Goal: Information Seeking & Learning: Check status

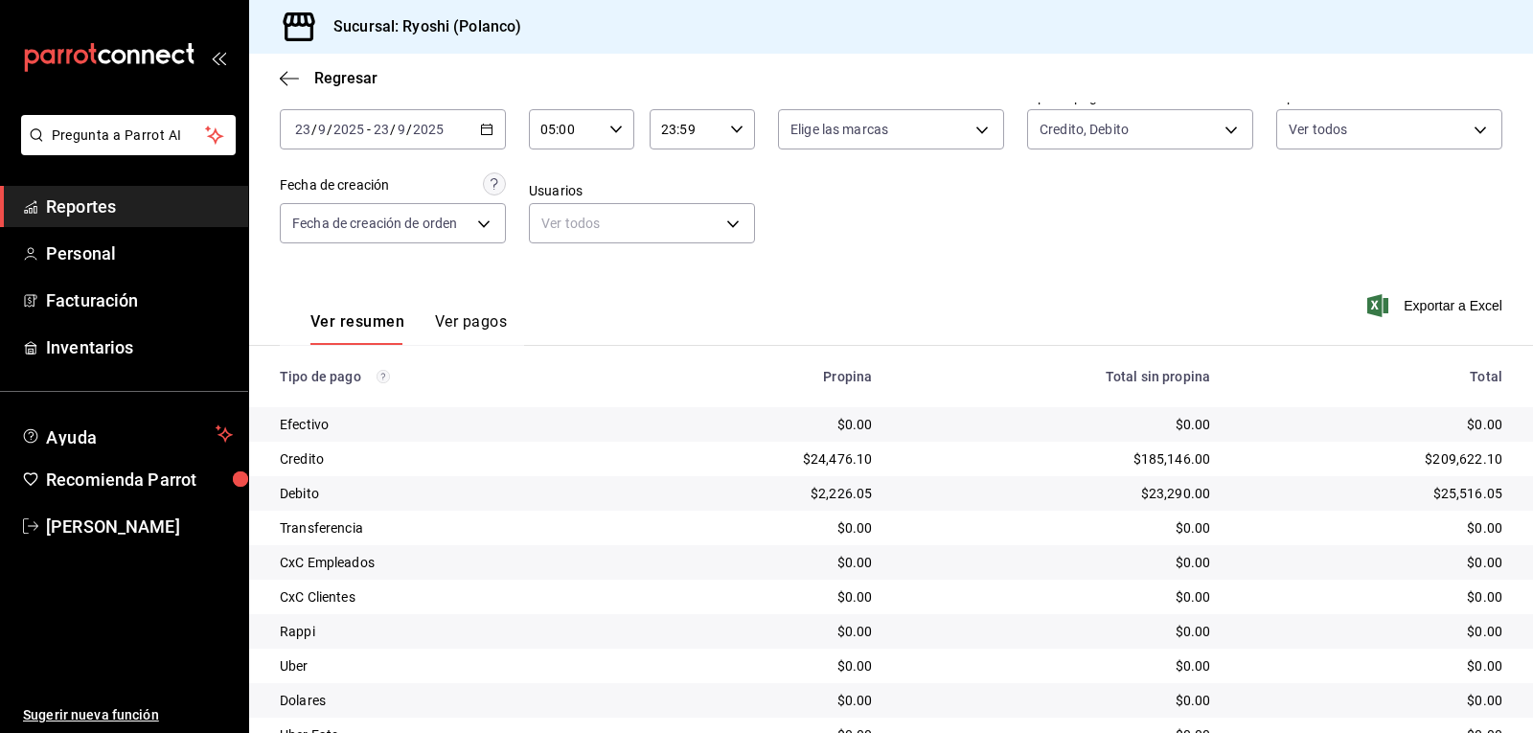
scroll to position [216, 0]
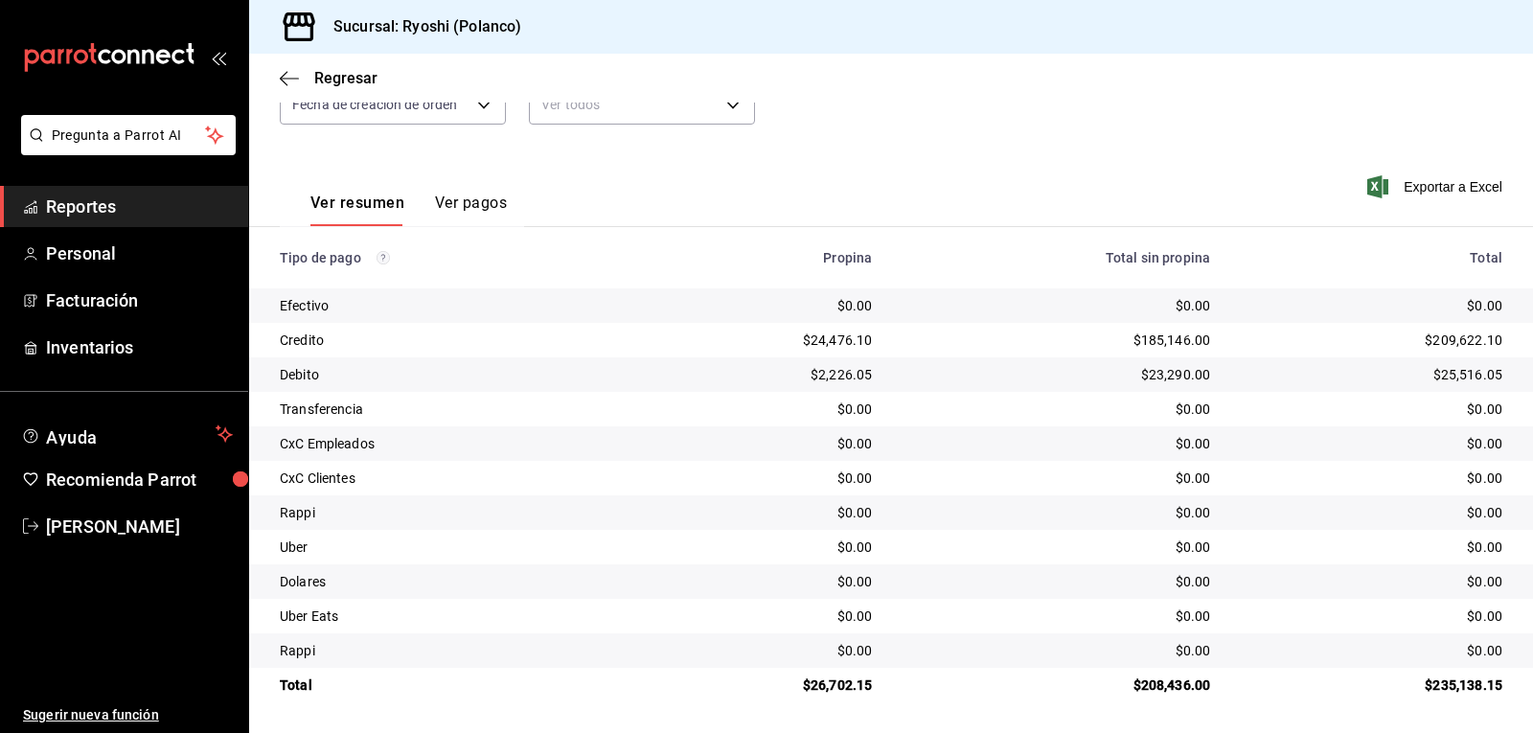
click at [1001, 337] on div "$185,146.00" at bounding box center [1055, 339] width 307 height 19
click at [562, 150] on div "Fecha [DATE] [DATE] - [DATE] [DATE] Hora inicio 05:00 Hora inicio Hora fin 23:5…" at bounding box center [891, 332] width 1284 height 740
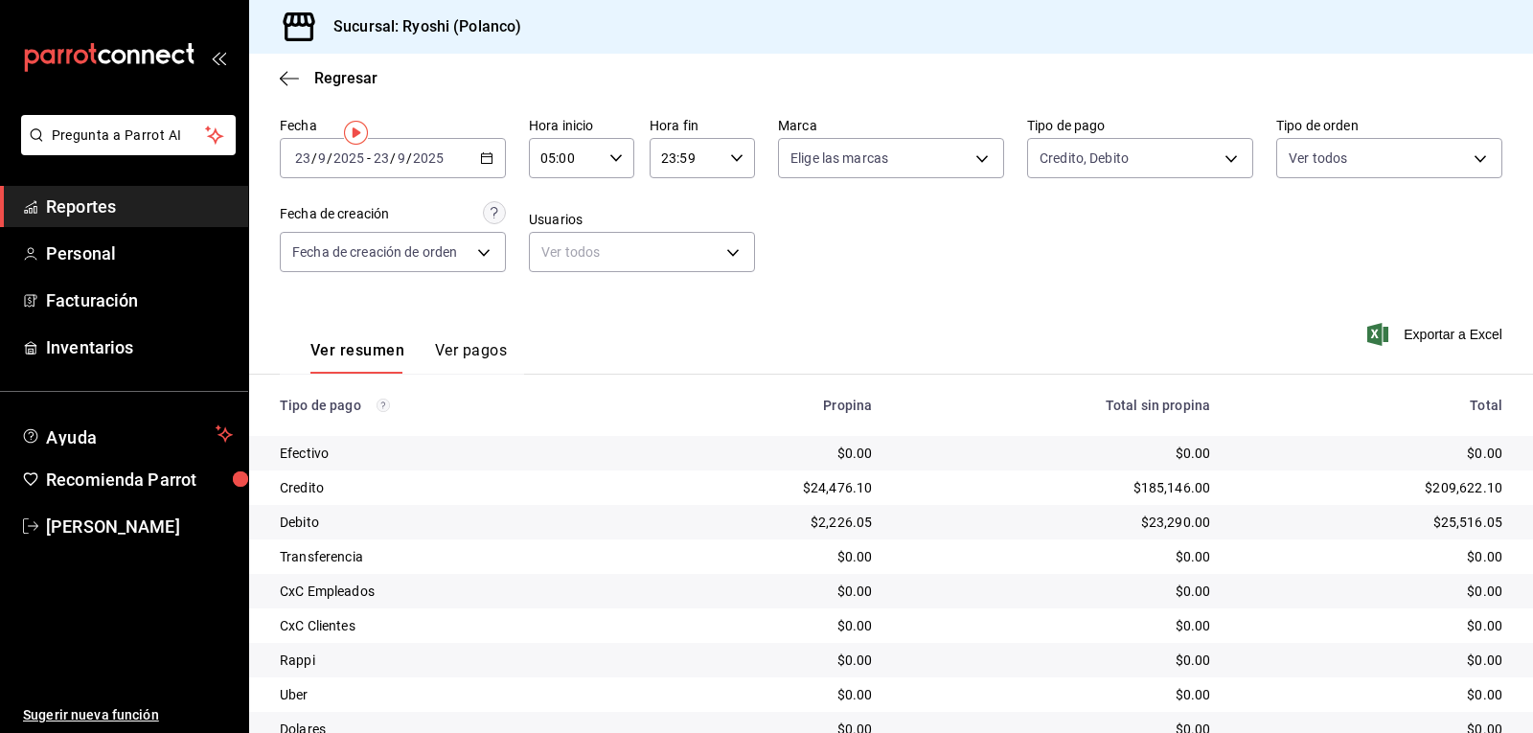
scroll to position [0, 0]
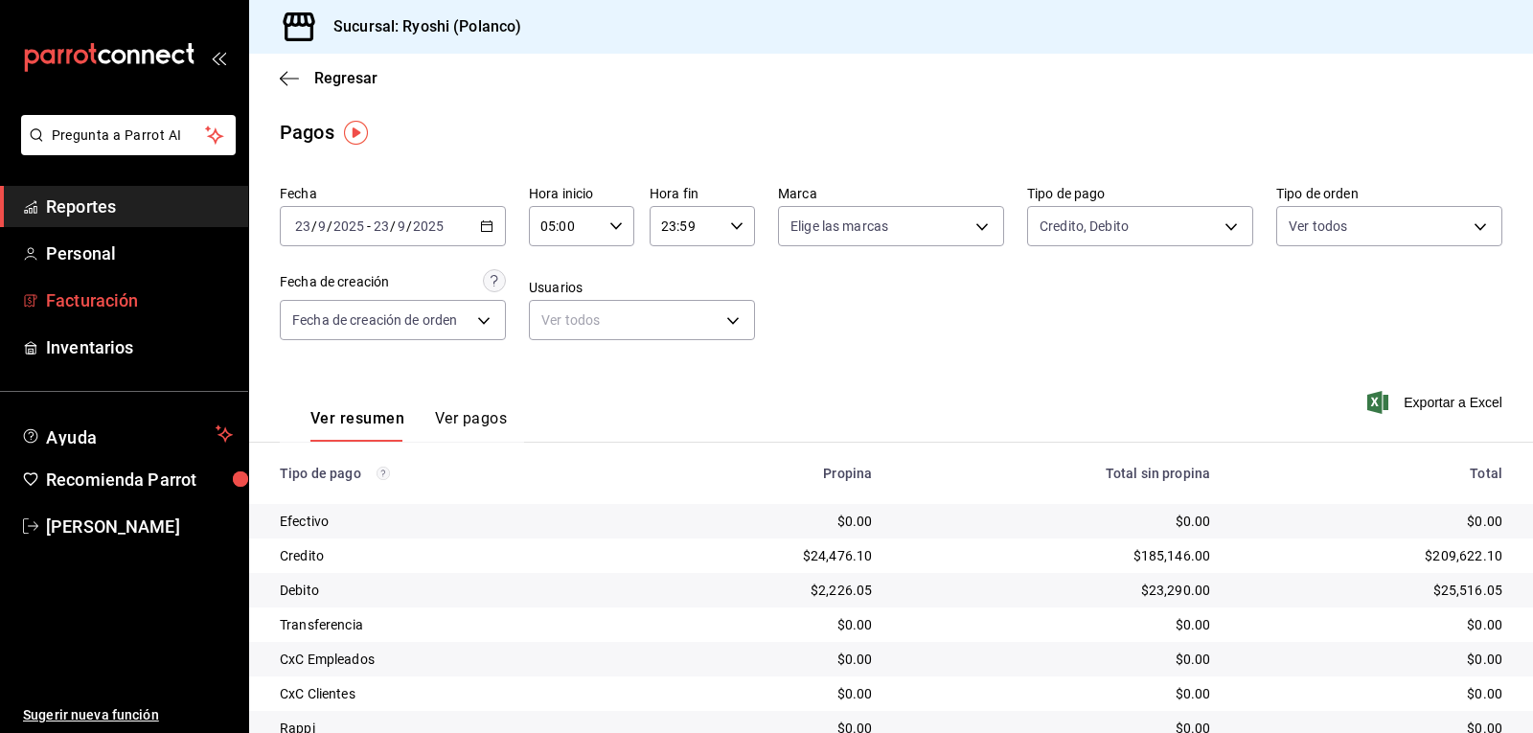
click at [90, 290] on span "Facturación" at bounding box center [139, 300] width 187 height 26
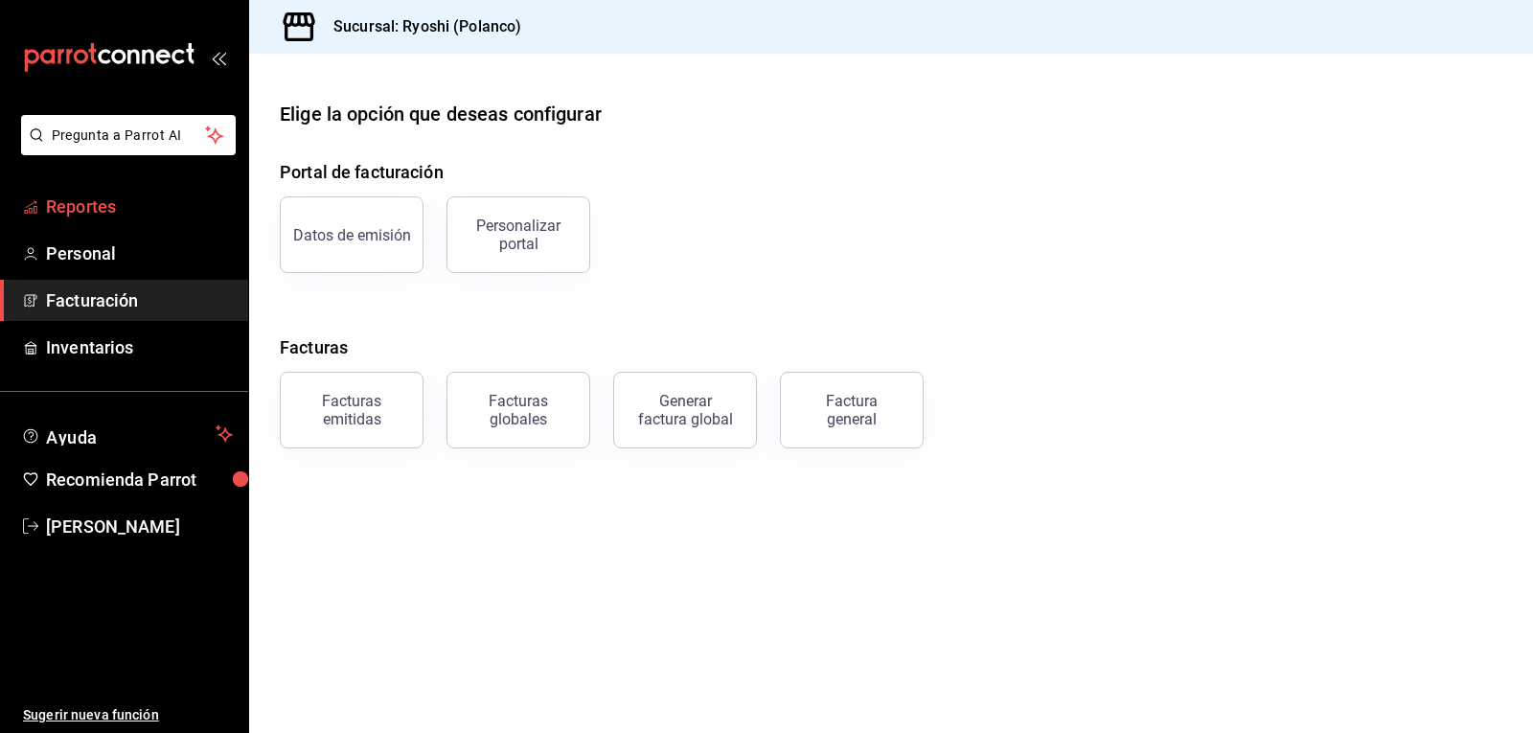
click at [115, 206] on span "Reportes" at bounding box center [139, 206] width 187 height 26
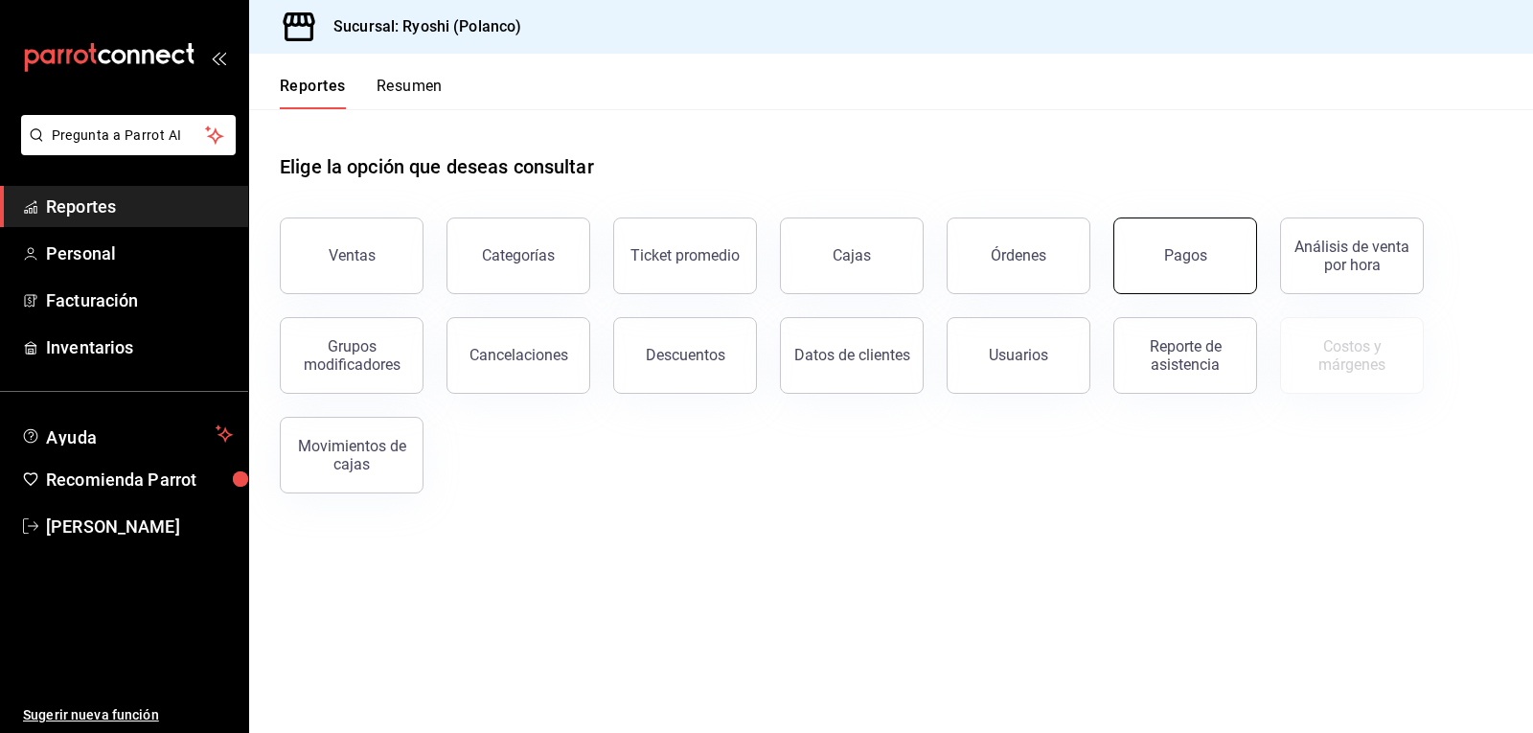
click at [1200, 264] on button "Pagos" at bounding box center [1185, 255] width 144 height 77
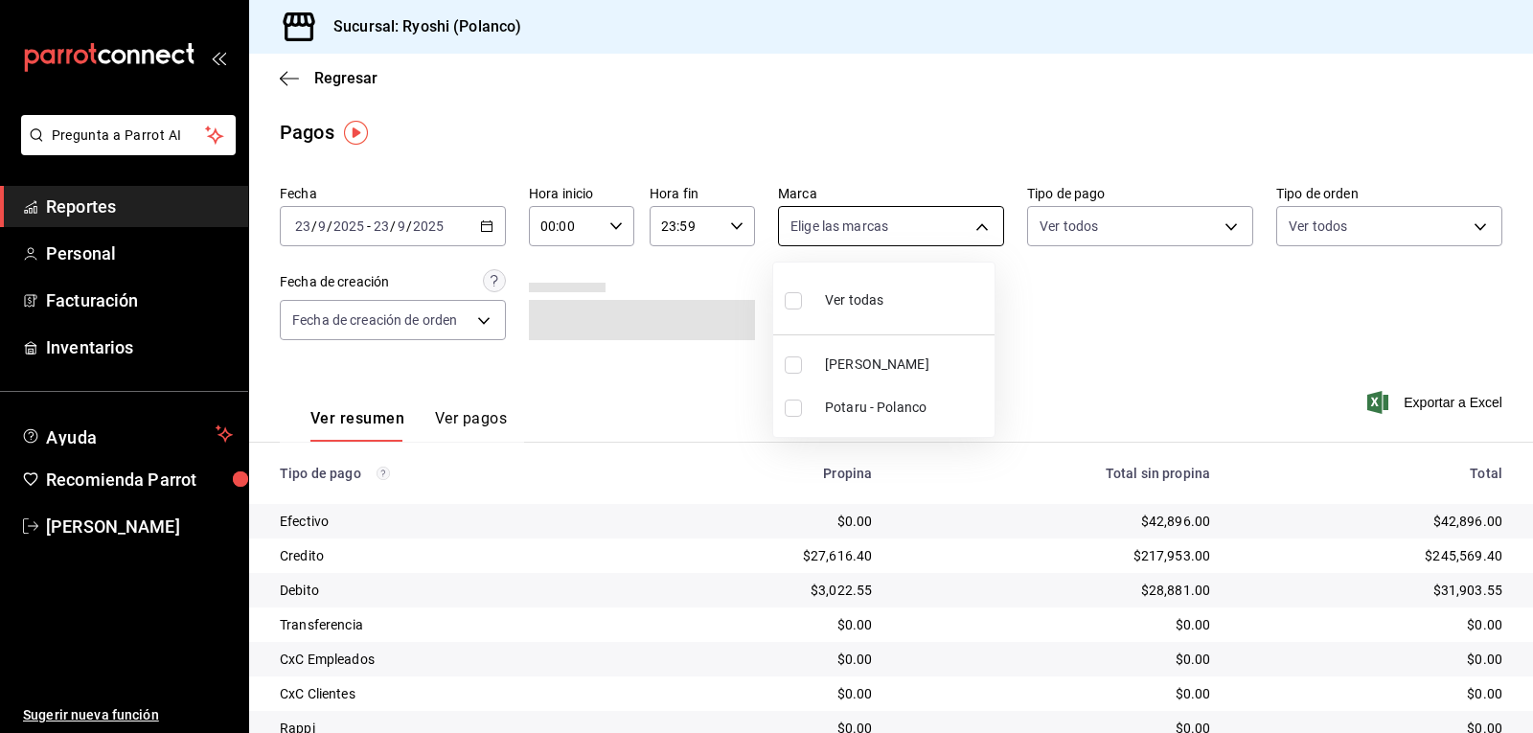
click at [975, 216] on body "Pregunta a Parrot AI Reportes Personal Facturación Inventarios Ayuda Recomienda…" at bounding box center [766, 366] width 1533 height 733
click at [605, 226] on div at bounding box center [766, 366] width 1533 height 733
click at [617, 224] on icon "button" at bounding box center [615, 225] width 13 height 13
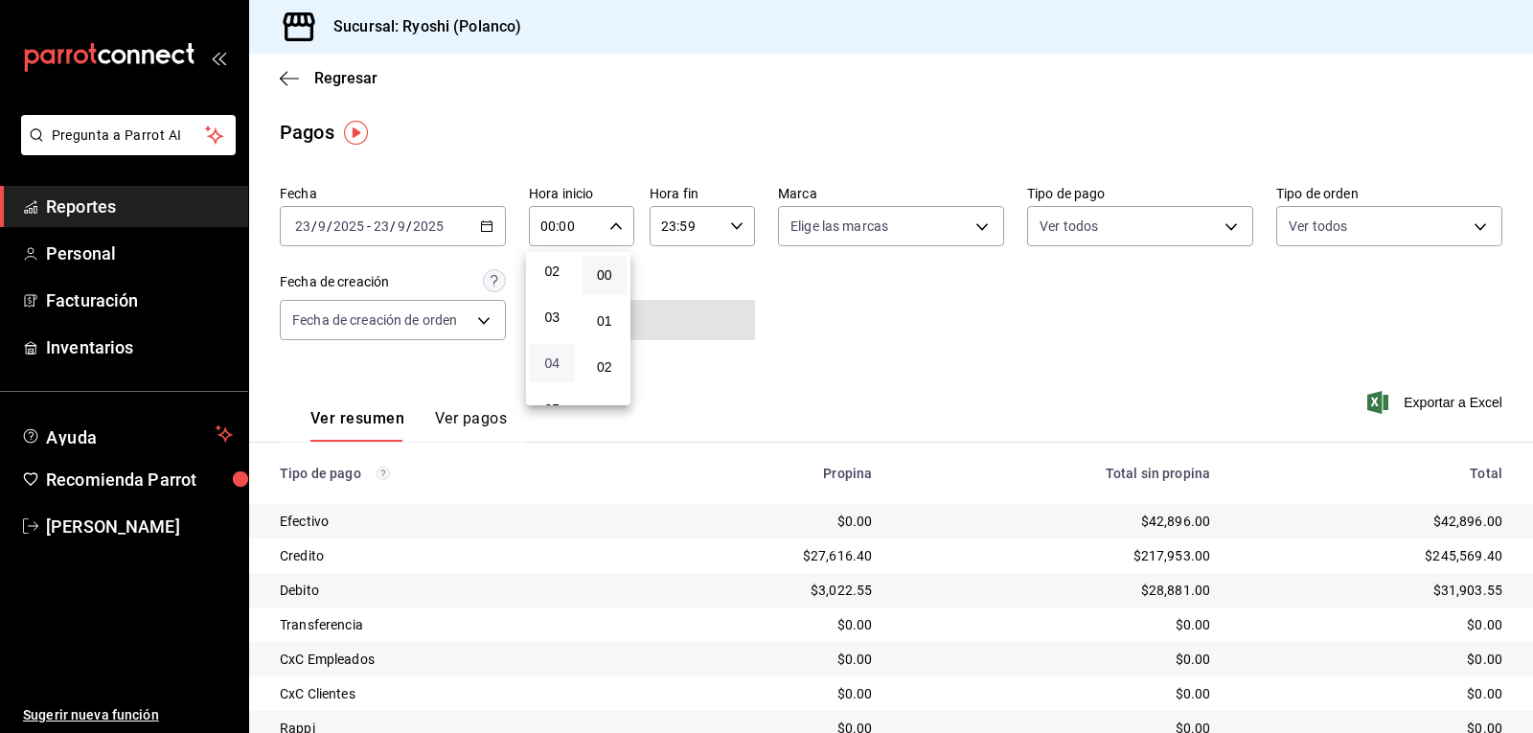
scroll to position [192, 0]
click at [544, 318] on span "05" at bounding box center [552, 313] width 22 height 15
type input "05:00"
click at [1222, 221] on div at bounding box center [766, 366] width 1533 height 733
click at [1222, 221] on body "Pregunta a Parrot AI Reportes Personal Facturación Inventarios Ayuda Recomienda…" at bounding box center [766, 366] width 1533 height 733
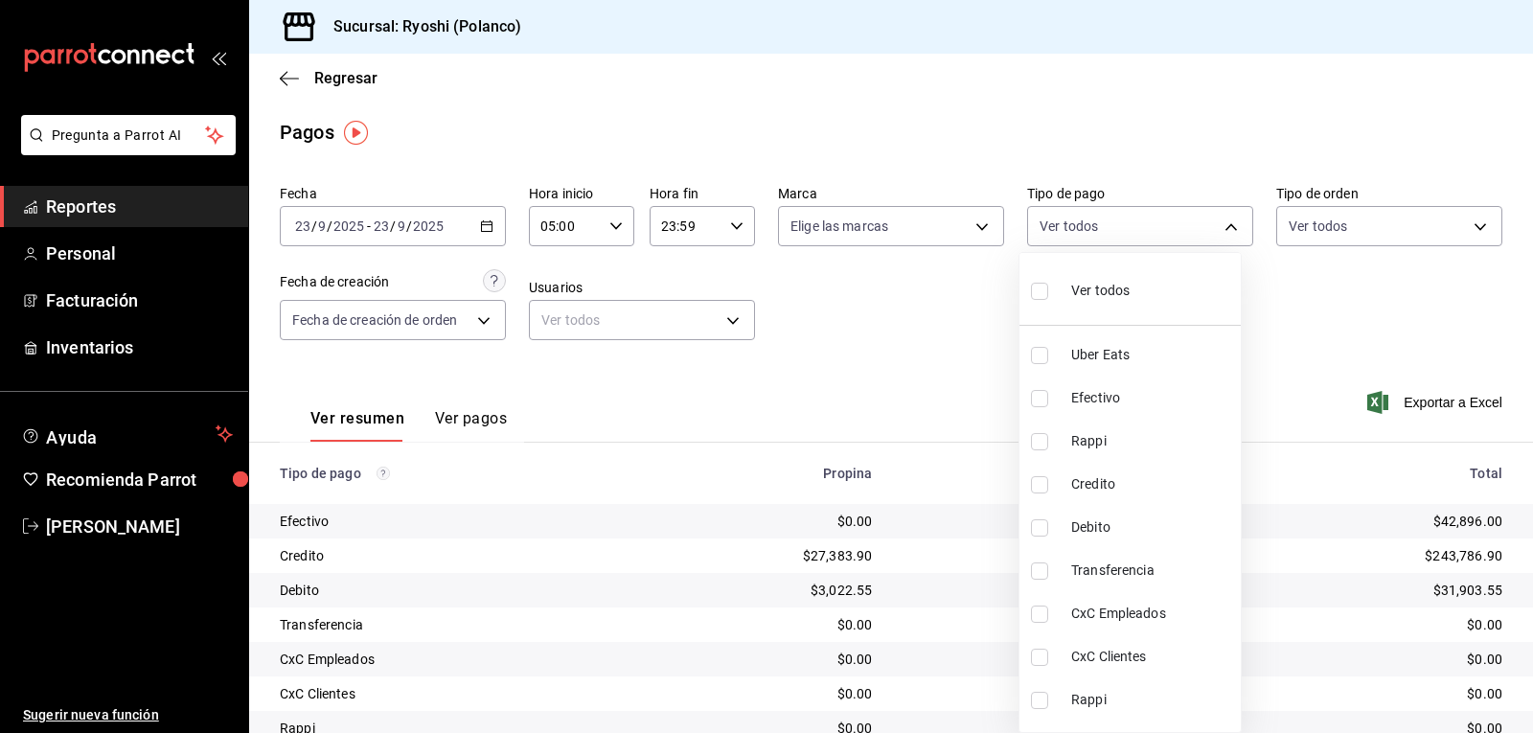
click at [1039, 442] on input "checkbox" at bounding box center [1039, 441] width 17 height 17
checkbox input "true"
type input "034004fd-0b90-4894-bf0d-7190a8897b0c"
click at [1040, 353] on input "checkbox" at bounding box center [1039, 355] width 17 height 17
checkbox input "true"
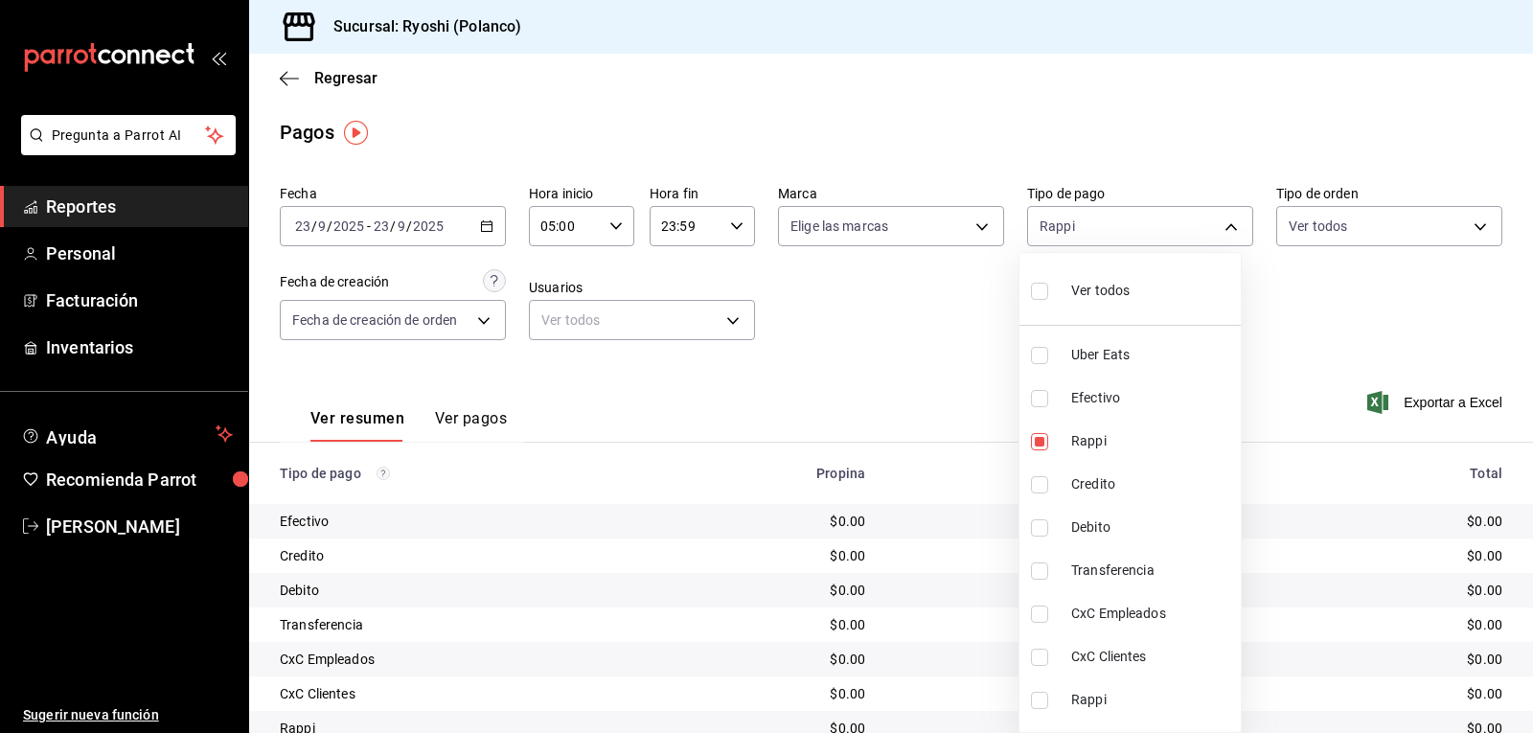
type input "034004fd-0b90-4894-bf0d-7190a8897b0c,05751dd8-6818-4a8c-b9fb-c7f7071b72fb"
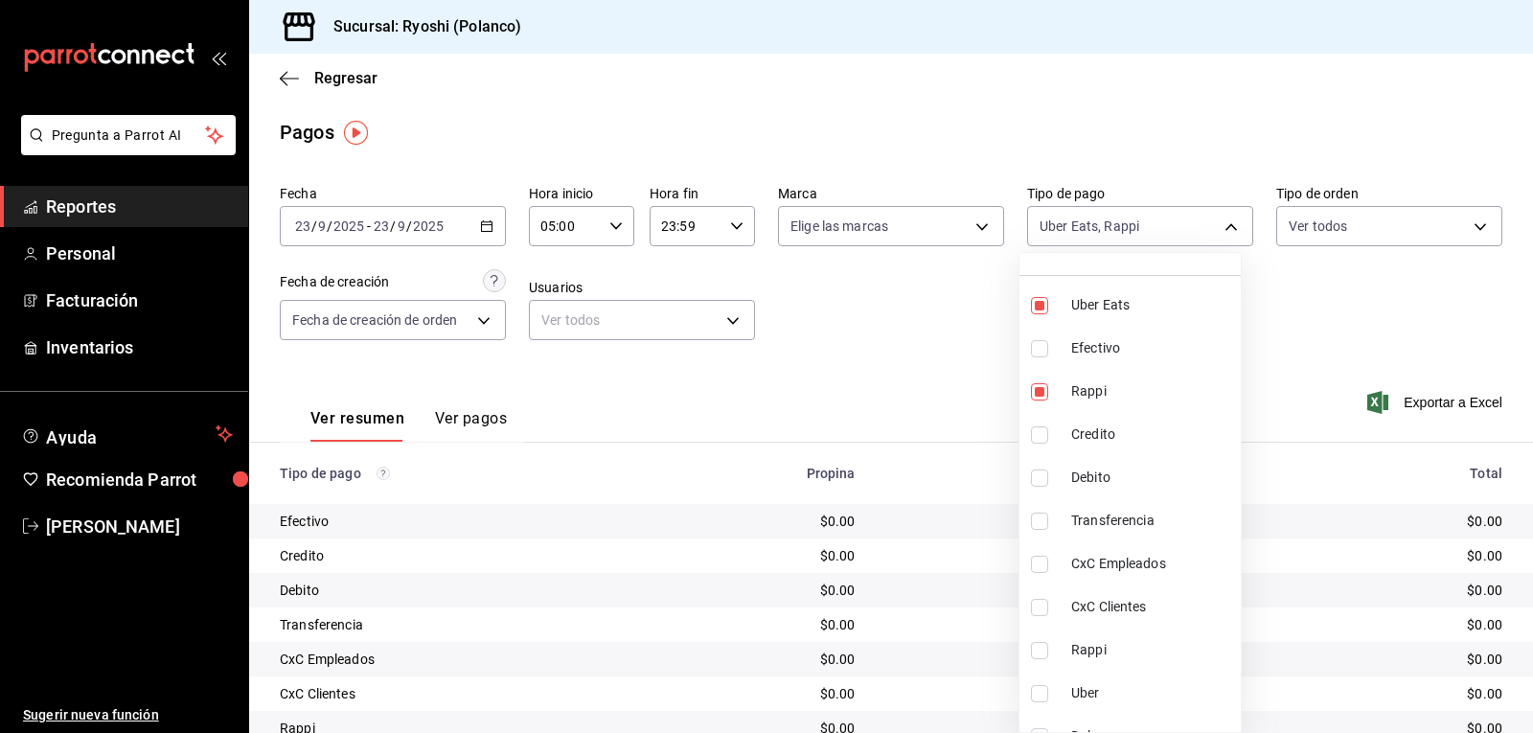
scroll to position [76, 0]
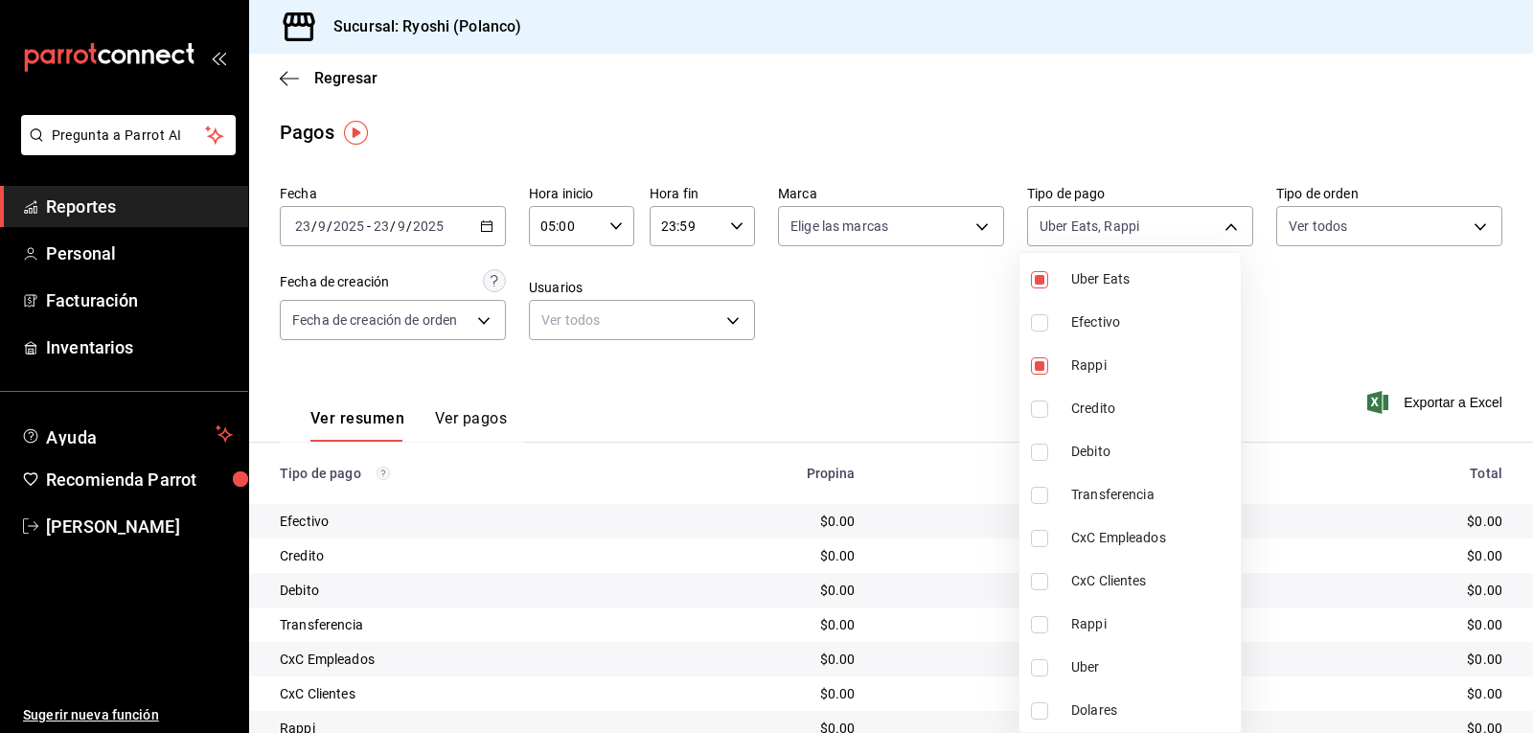
click at [1044, 628] on input "checkbox" at bounding box center [1039, 624] width 17 height 17
checkbox input "true"
type input "034004fd-0b90-4894-bf0d-7190a8897b0c,05751dd8-6818-4a8c-b9fb-c7f7071b72fb,03b2a…"
click at [1035, 665] on input "checkbox" at bounding box center [1039, 667] width 17 height 17
checkbox input "true"
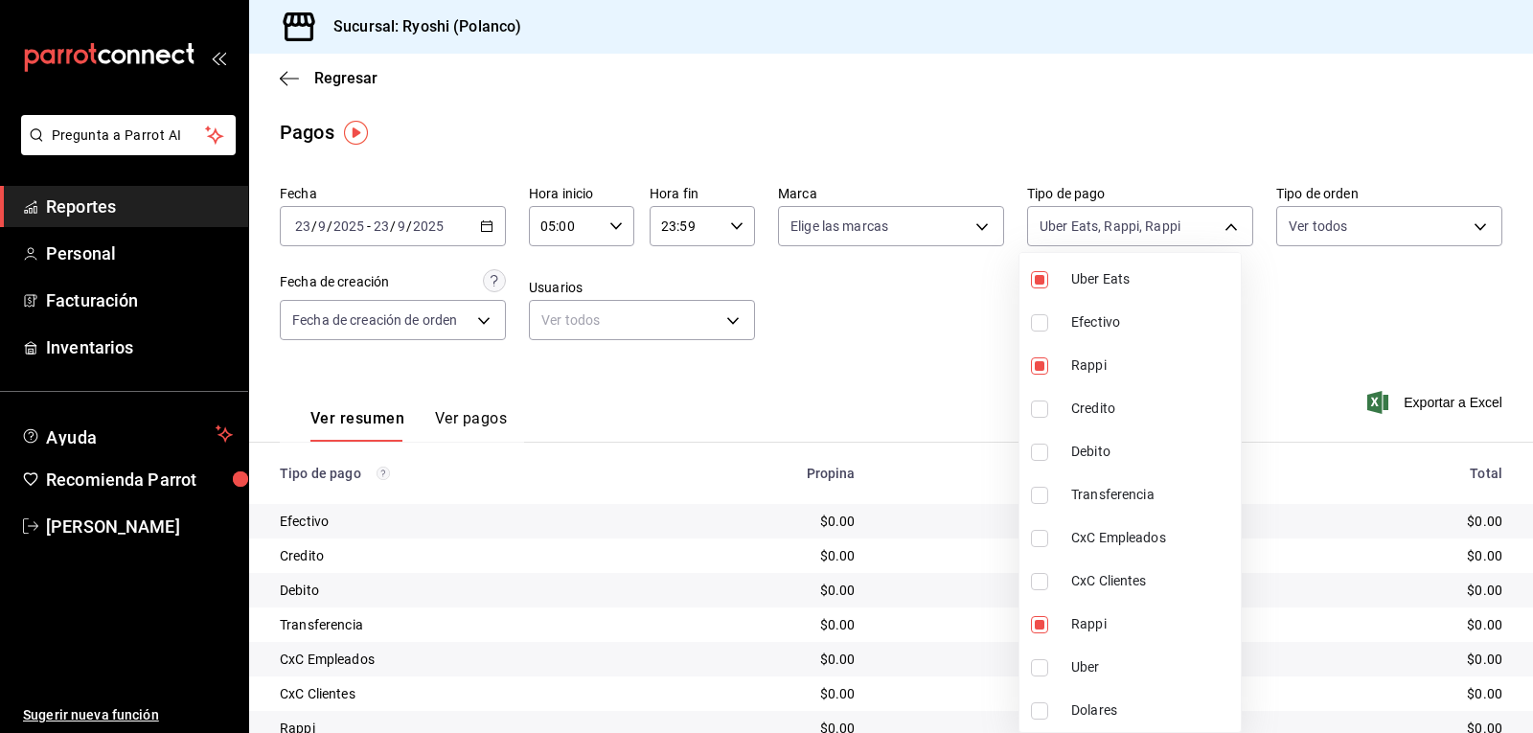
type input "034004fd-0b90-4894-bf0d-7190a8897b0c,05751dd8-6818-4a8c-b9fb-c7f7071b72fb,03b2a…"
click at [949, 614] on div at bounding box center [766, 366] width 1533 height 733
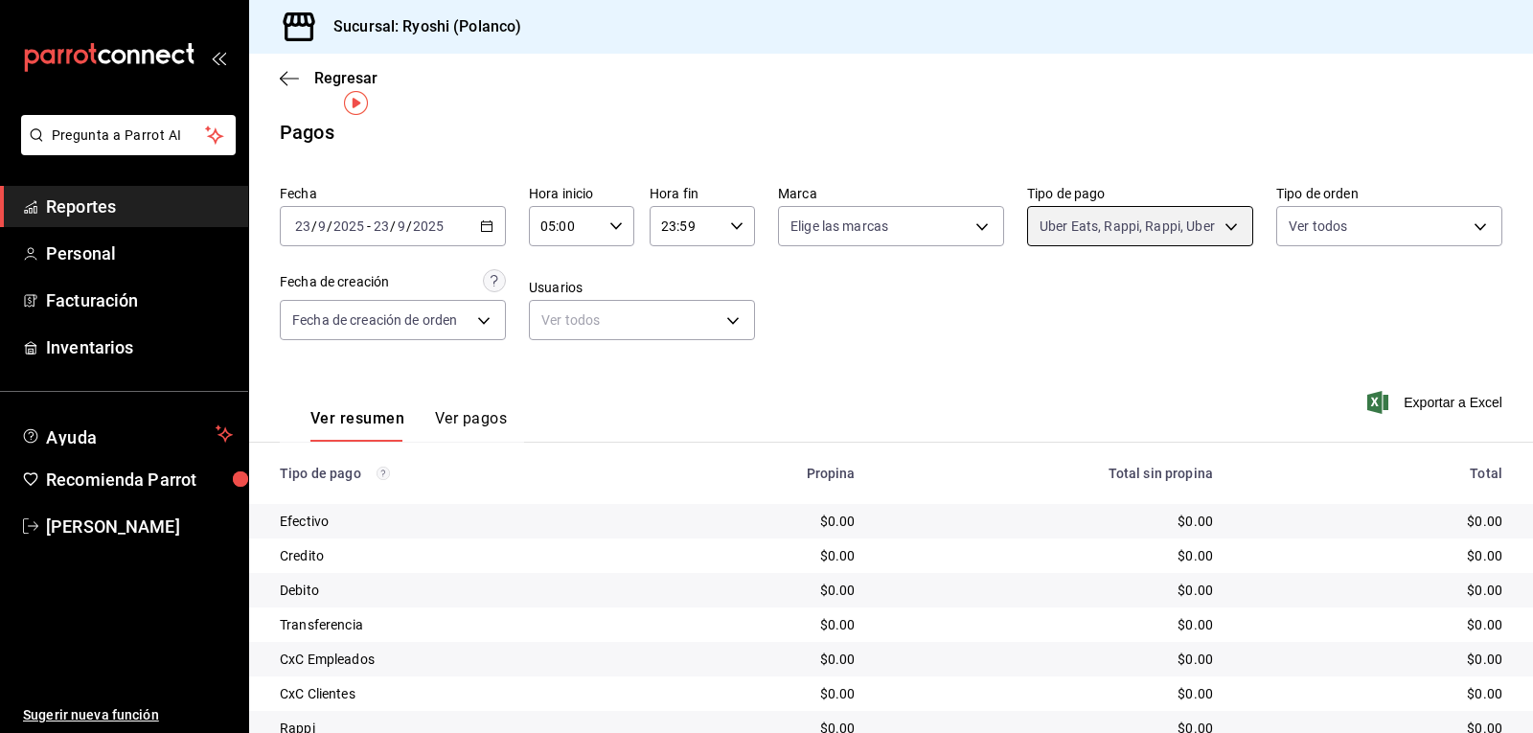
scroll to position [216, 0]
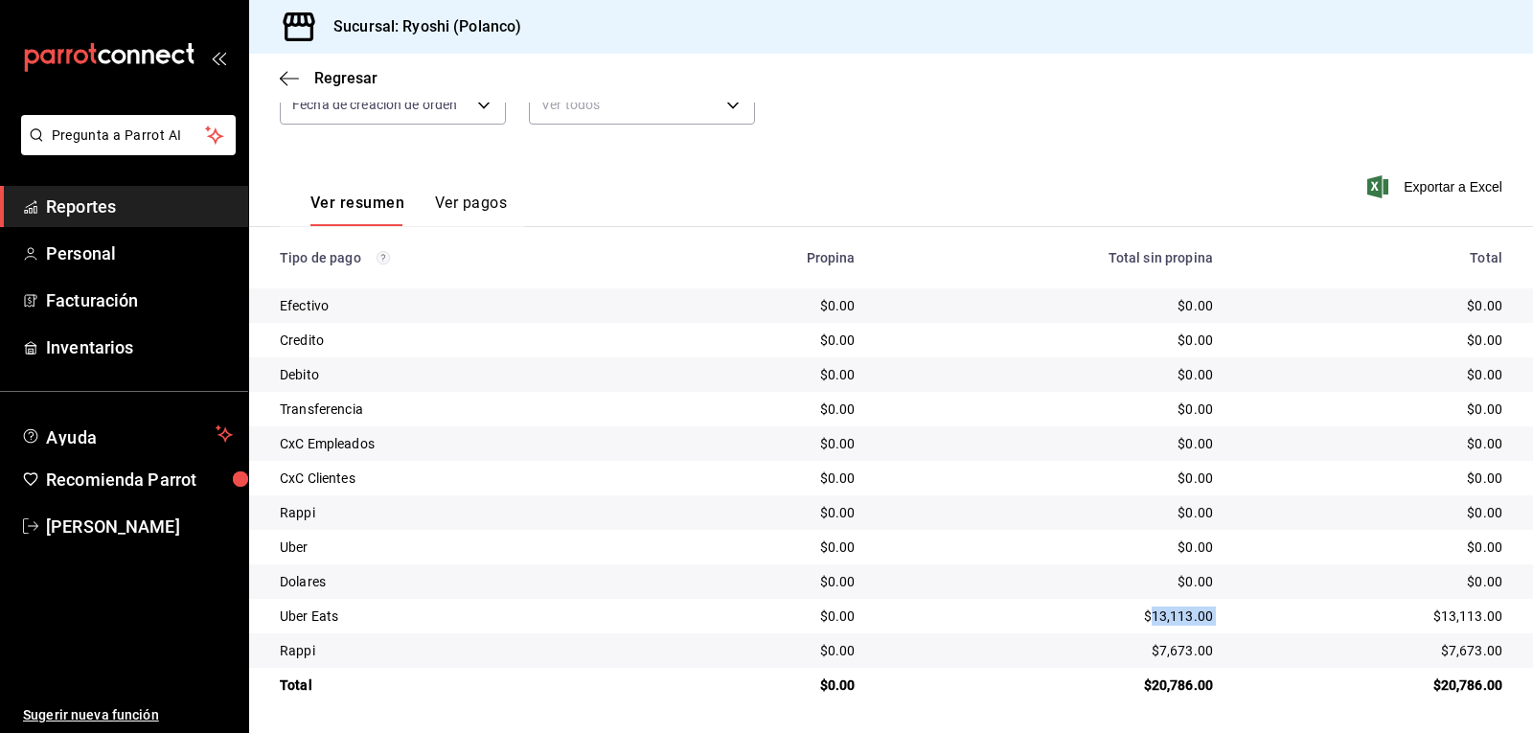
drag, startPoint x: 1141, startPoint y: 619, endPoint x: 1215, endPoint y: 627, distance: 74.3
click at [1218, 627] on tr "Uber Eats $0.00 $13,113.00 $13,113.00" at bounding box center [891, 616] width 1284 height 34
copy div "13,113.00"
drag, startPoint x: 1149, startPoint y: 647, endPoint x: 1205, endPoint y: 646, distance: 56.5
click at [1205, 646] on td "$7,673.00" at bounding box center [1049, 650] width 357 height 34
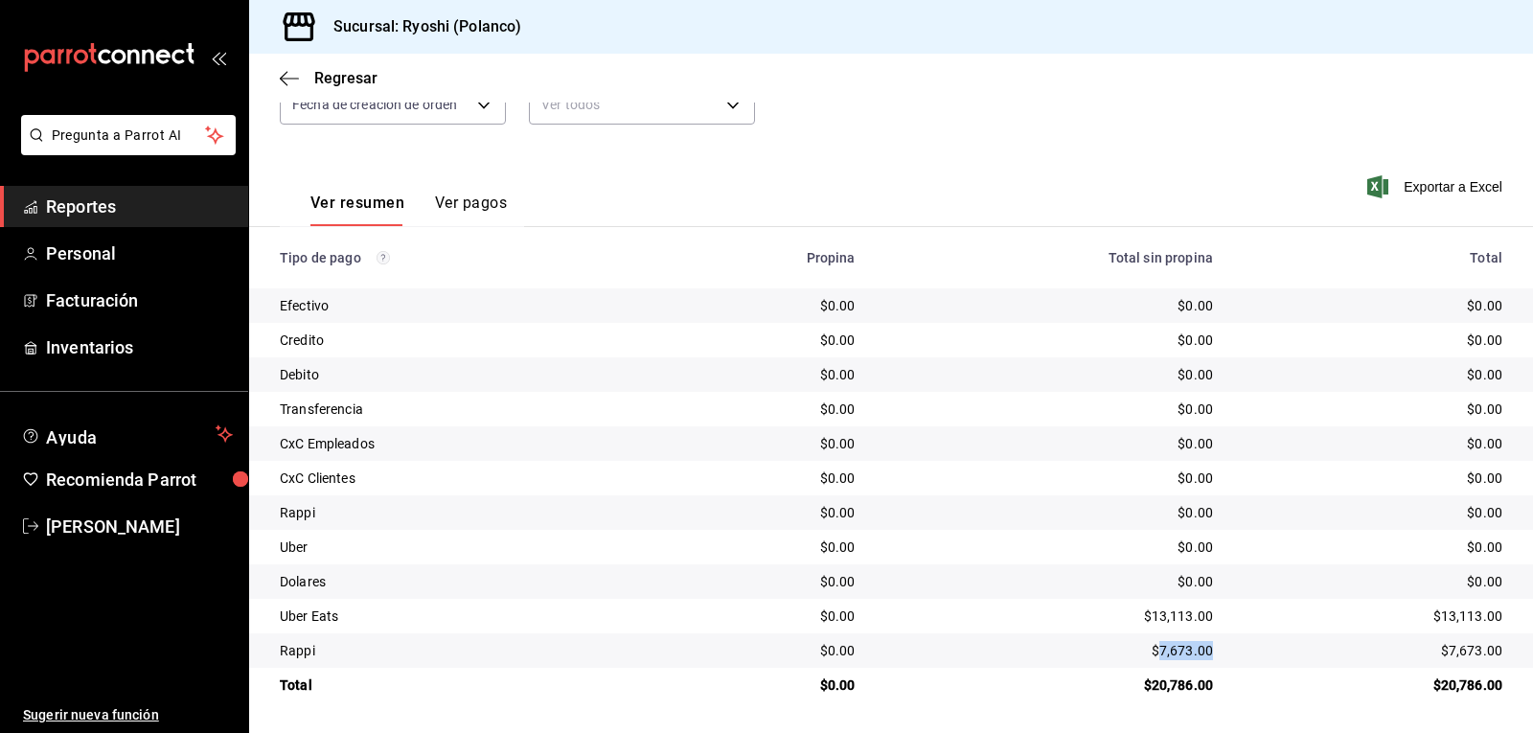
copy div "7,673.00"
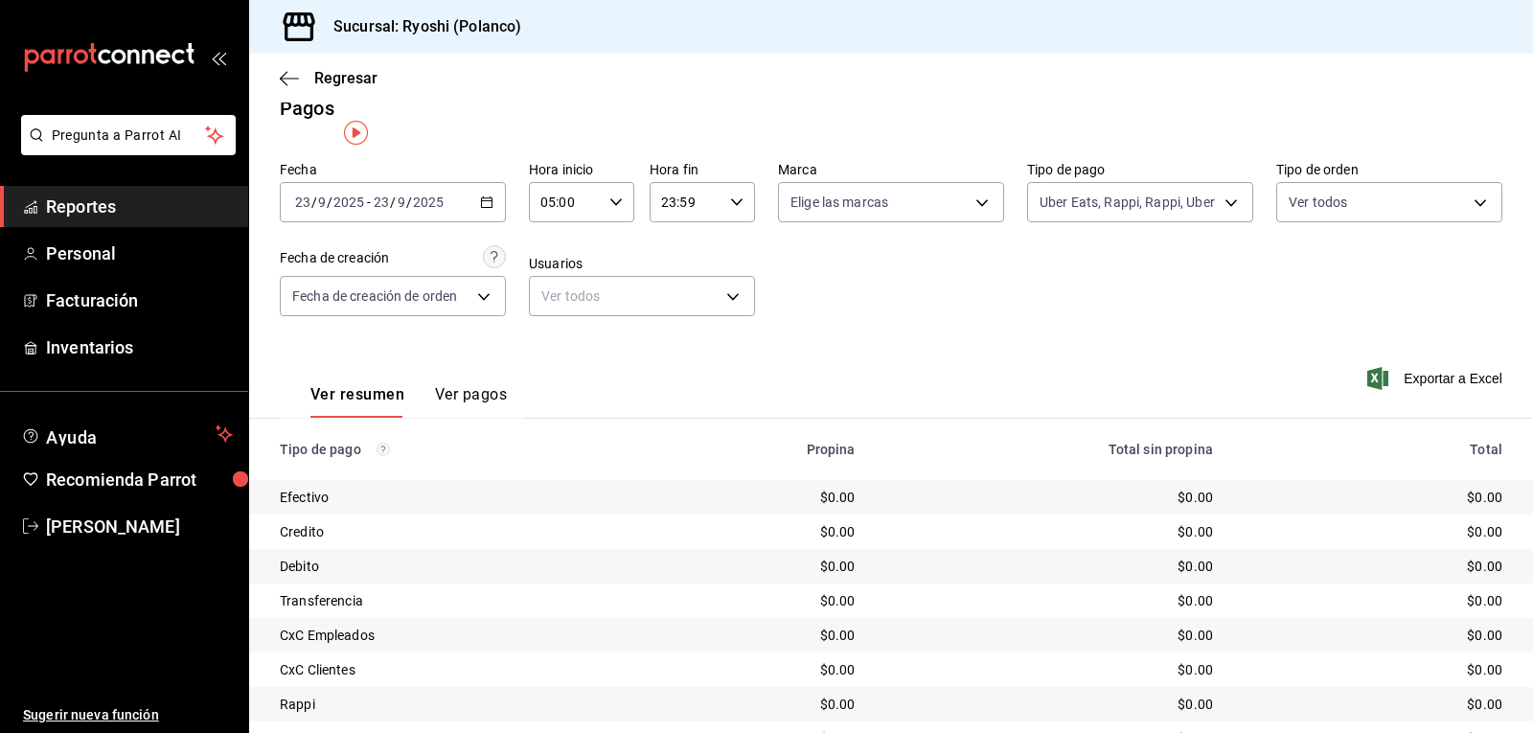
scroll to position [0, 0]
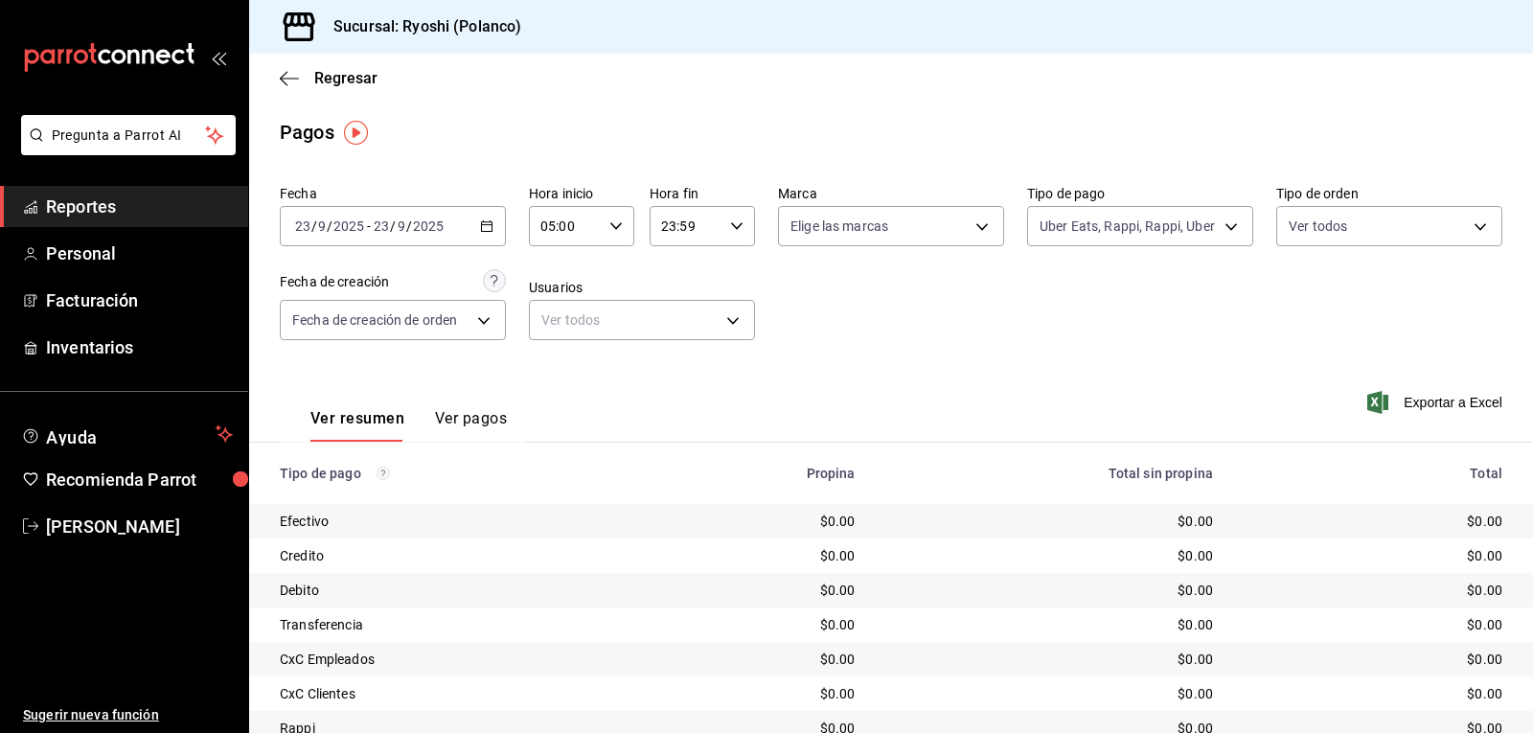
click at [480, 227] on icon "button" at bounding box center [486, 225] width 13 height 13
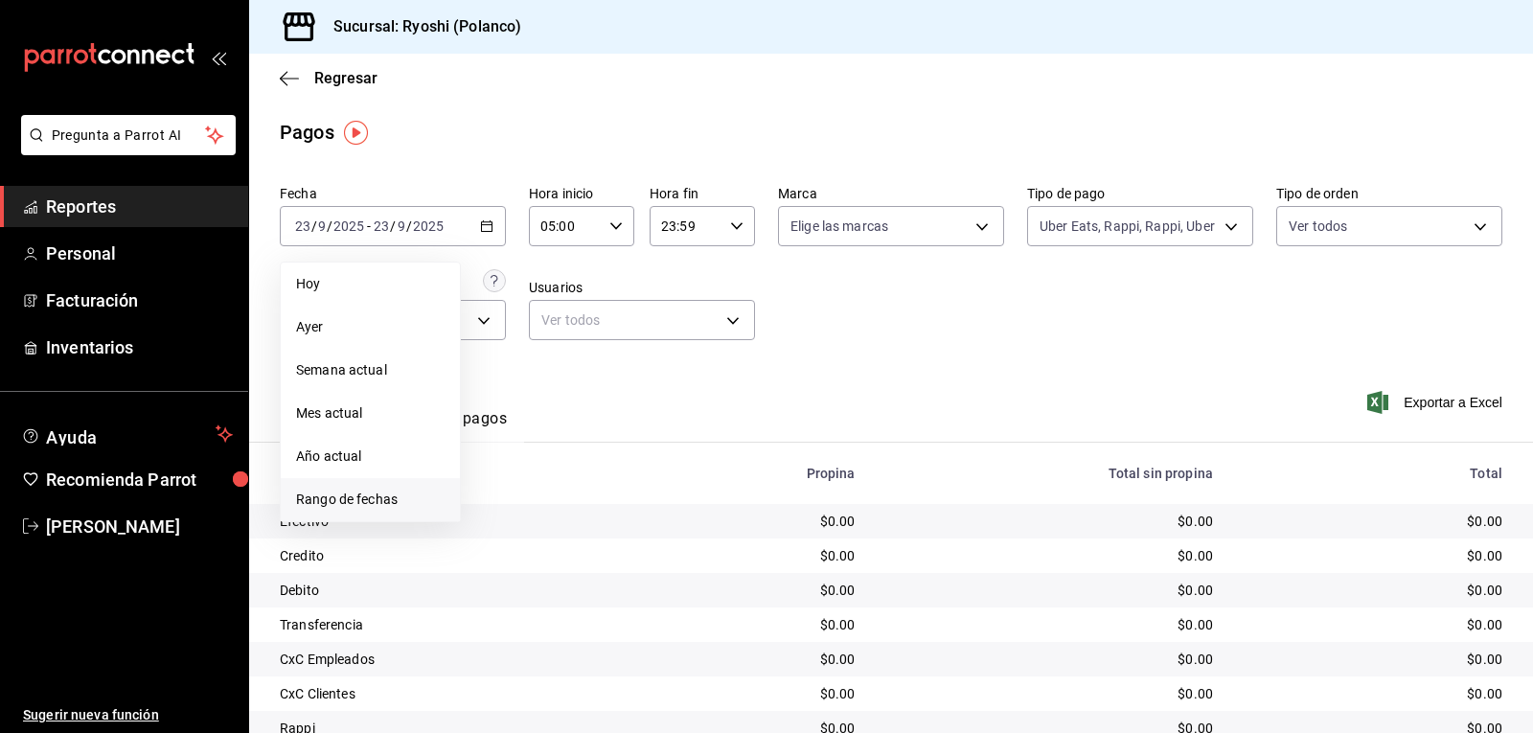
click at [397, 494] on span "Rango de fechas" at bounding box center [370, 499] width 148 height 20
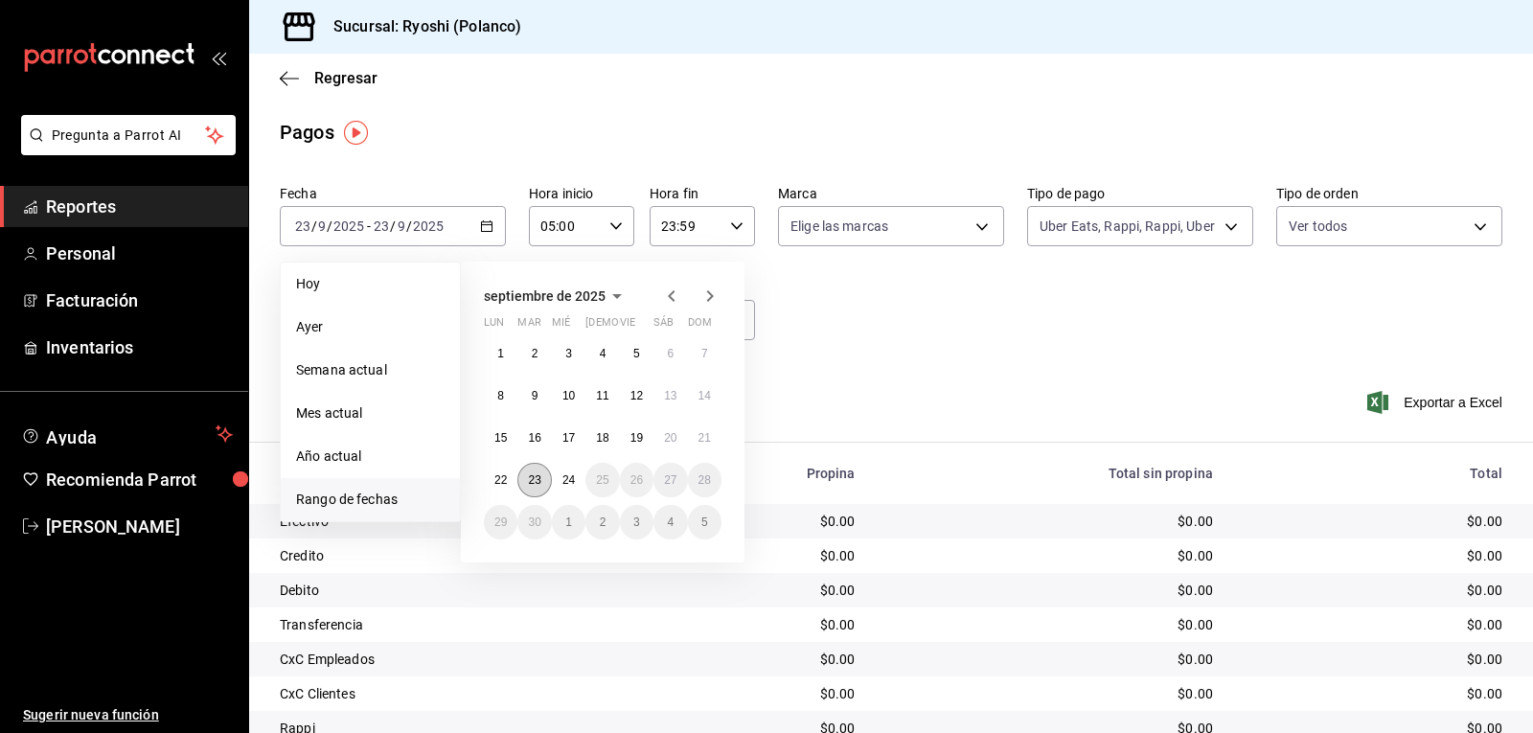
click at [533, 486] on abbr "23" at bounding box center [534, 479] width 12 height 13
click at [559, 481] on button "24" at bounding box center [569, 480] width 34 height 34
type input "00:00"
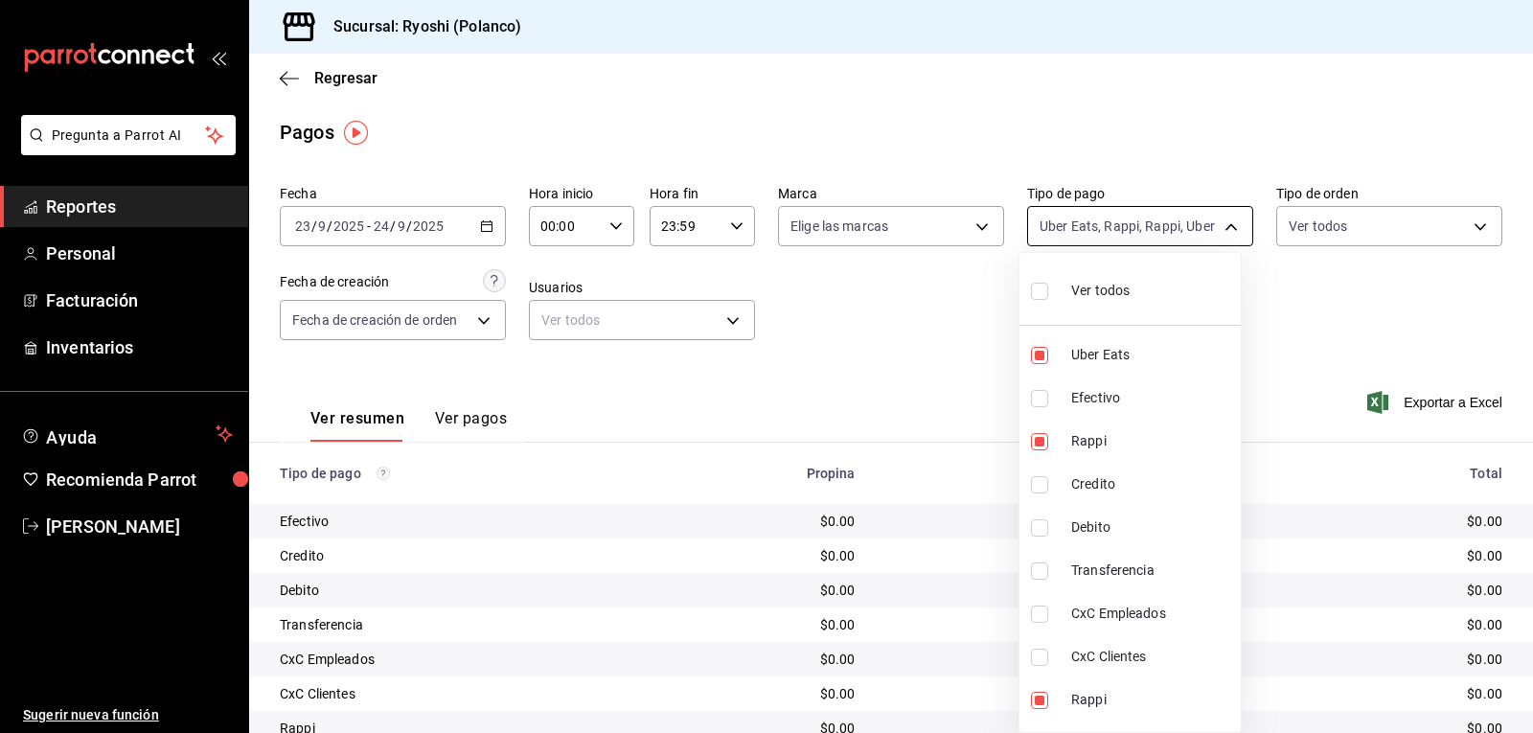
click at [1226, 224] on body "Pregunta a Parrot AI Reportes Personal Facturación Inventarios Ayuda Recomienda…" at bounding box center [766, 366] width 1533 height 733
click at [1039, 292] on input "checkbox" at bounding box center [1039, 291] width 17 height 17
checkbox input "true"
type input "05751dd8-6818-4a8c-b9fb-c7f7071b72fb,789b4605-08e0-4dfe-9865-94468e2c17aa,03400…"
checkbox input "true"
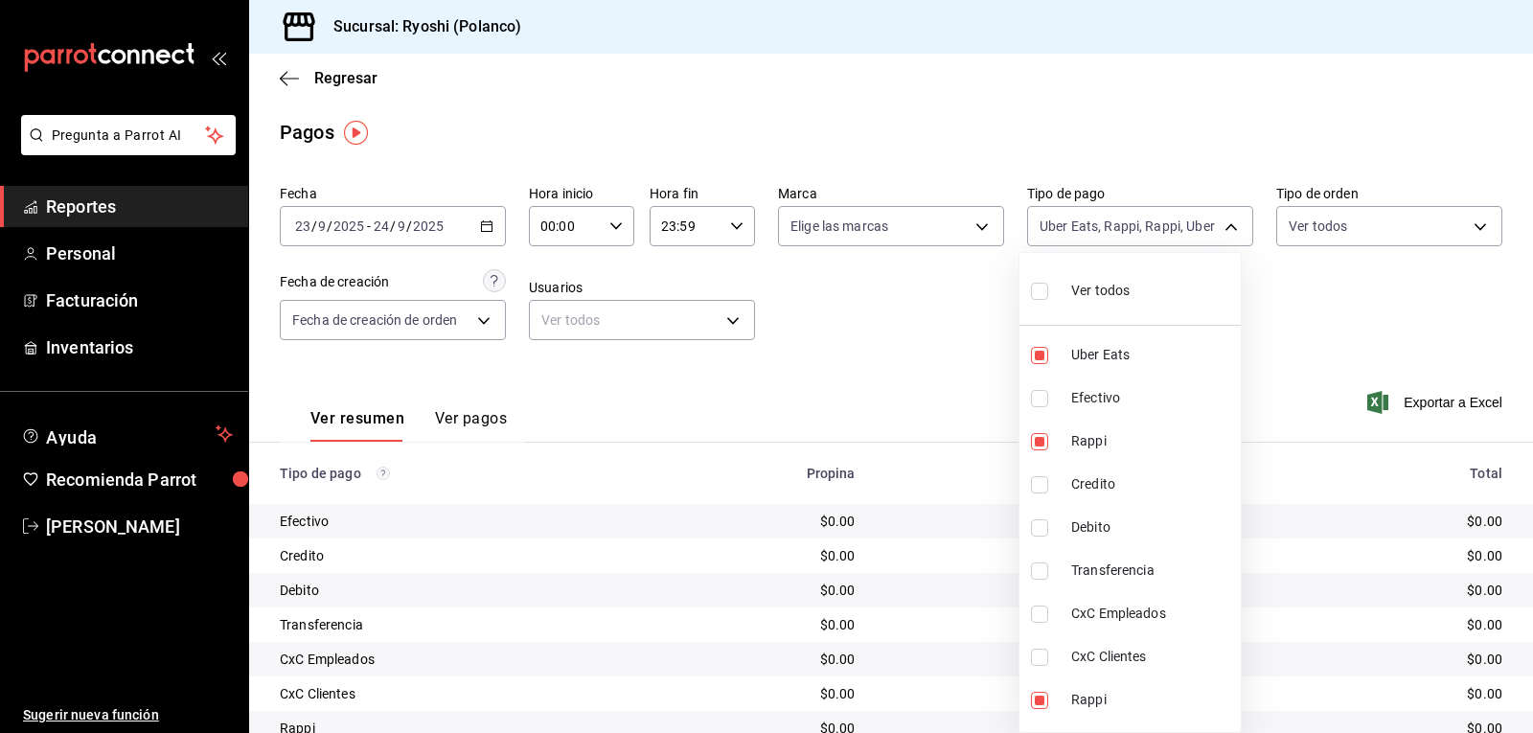
checkbox input "true"
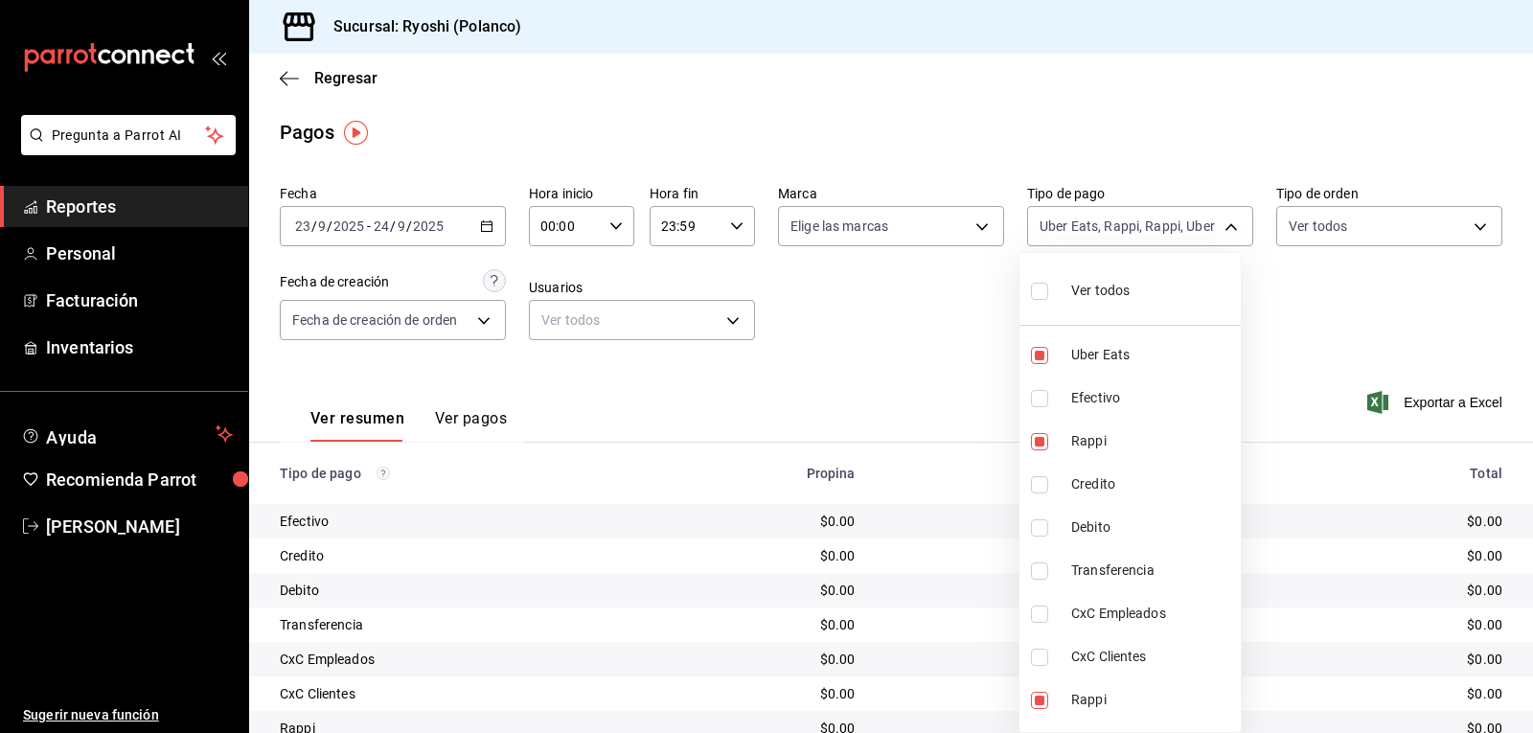
checkbox input "true"
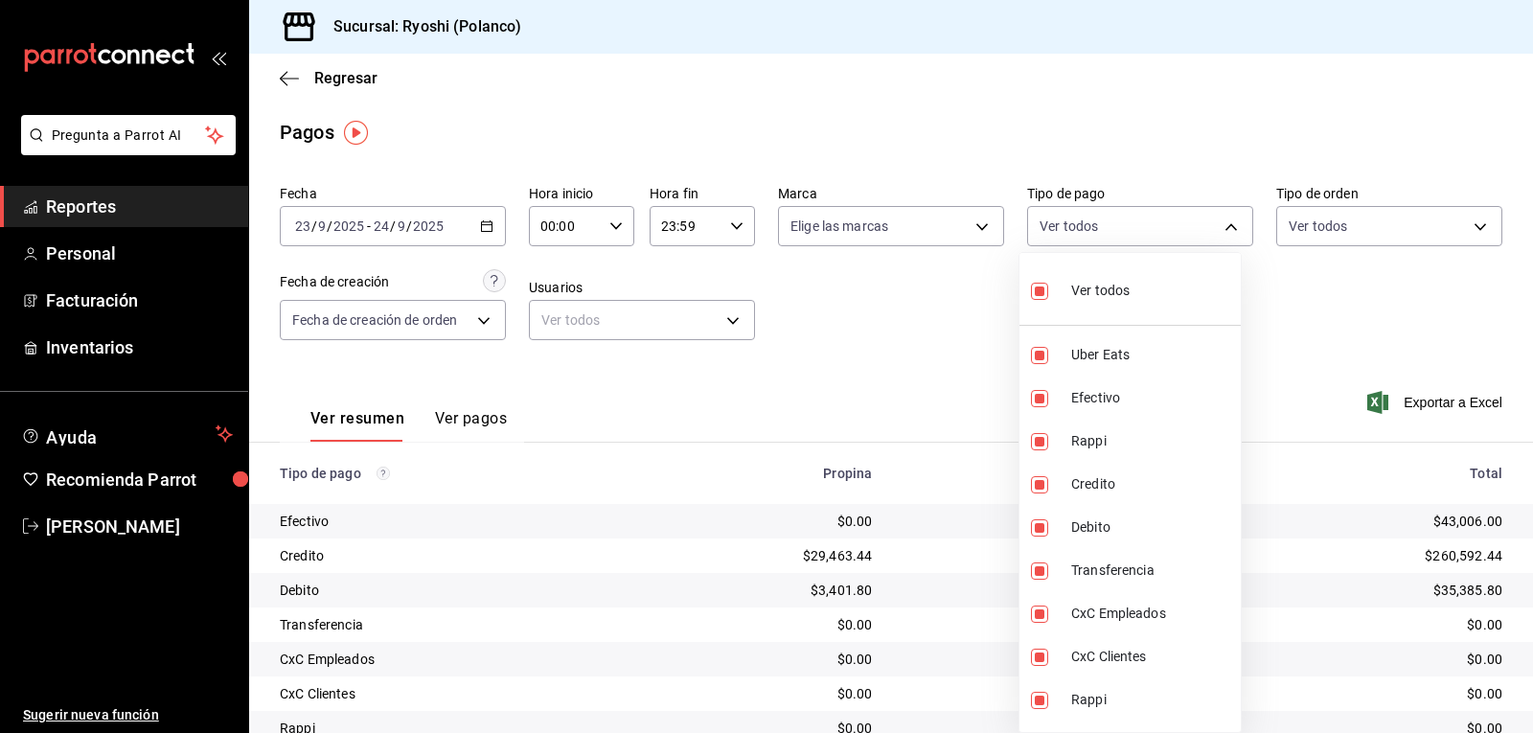
click at [1039, 292] on input "checkbox" at bounding box center [1039, 291] width 17 height 17
checkbox input "false"
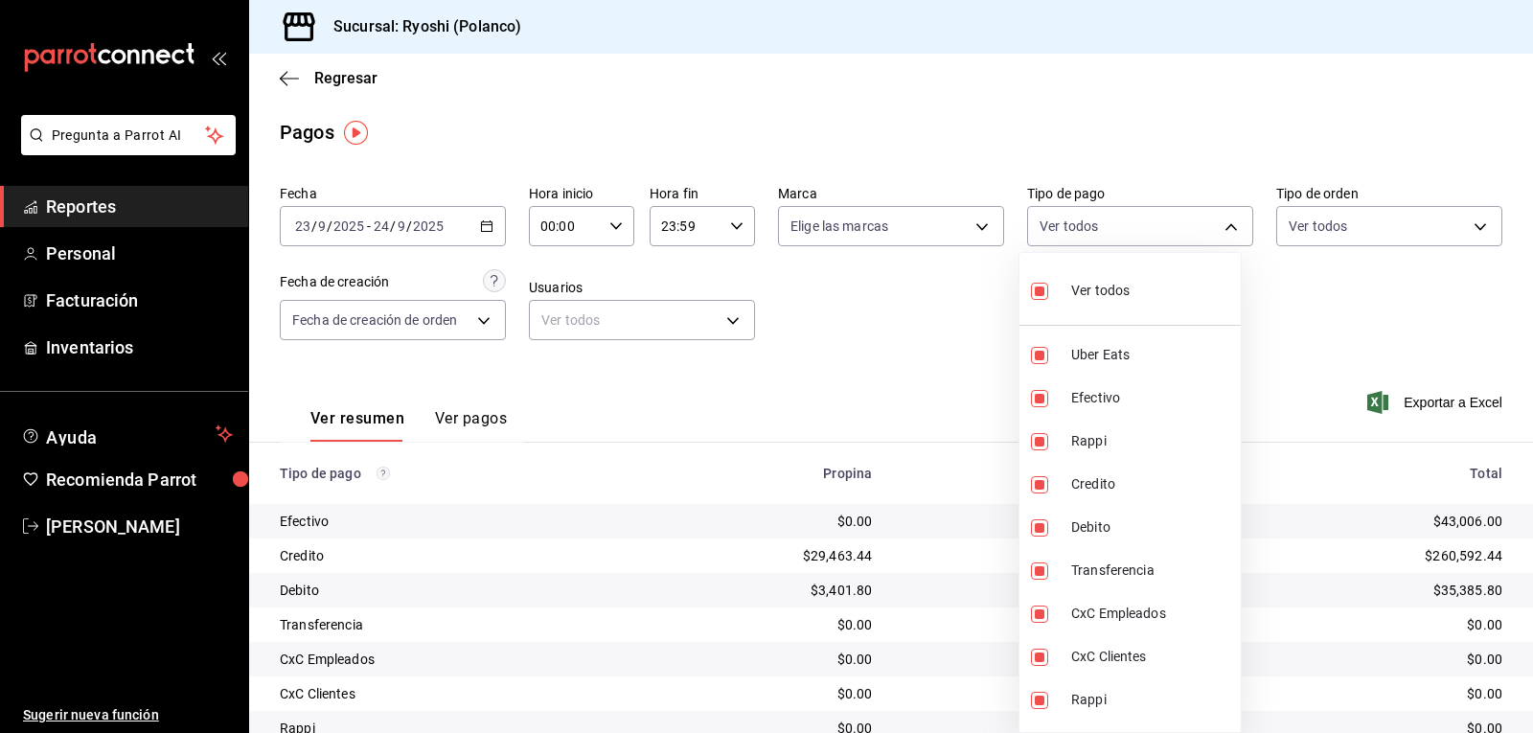
checkbox input "false"
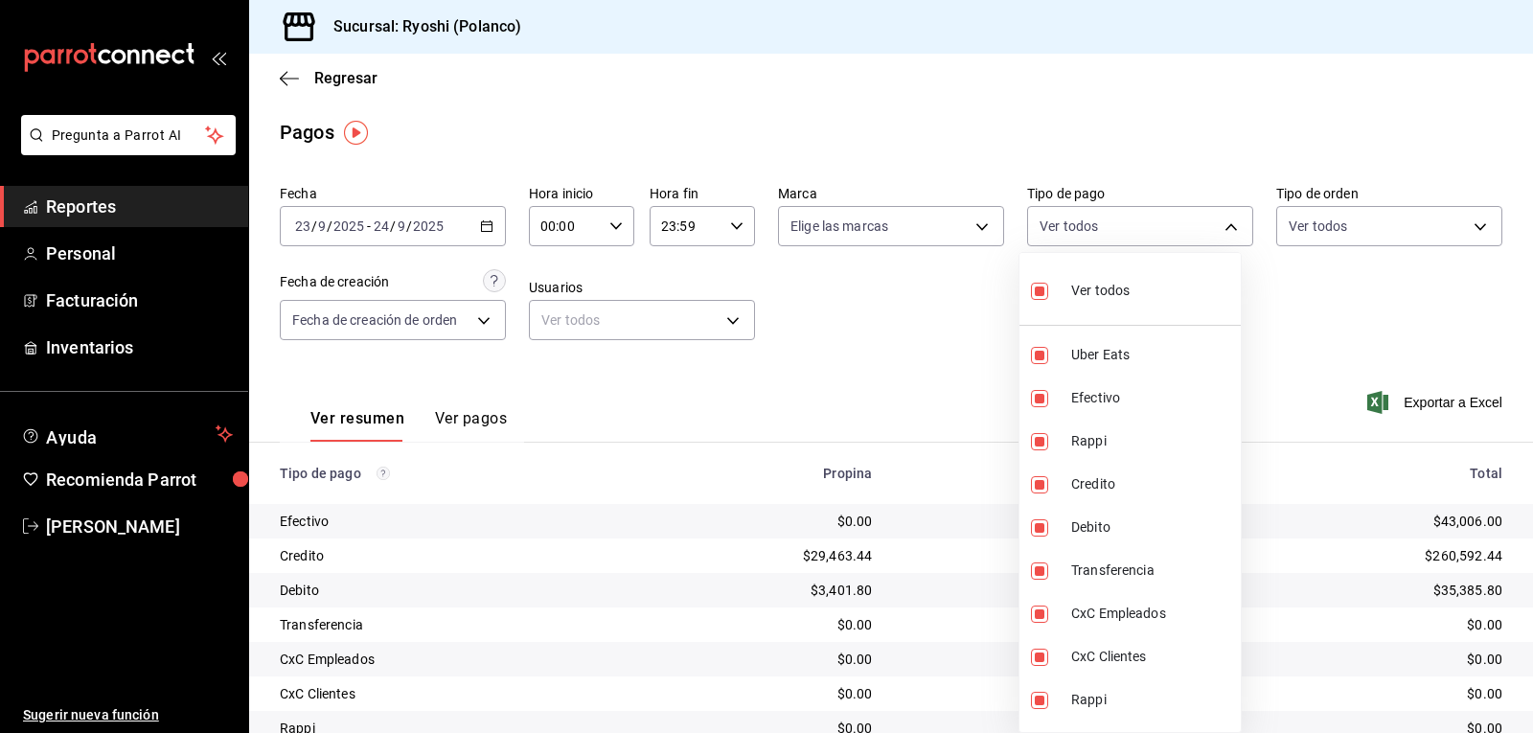
checkbox input "false"
click at [1035, 486] on input "checkbox" at bounding box center [1039, 484] width 17 height 17
checkbox input "true"
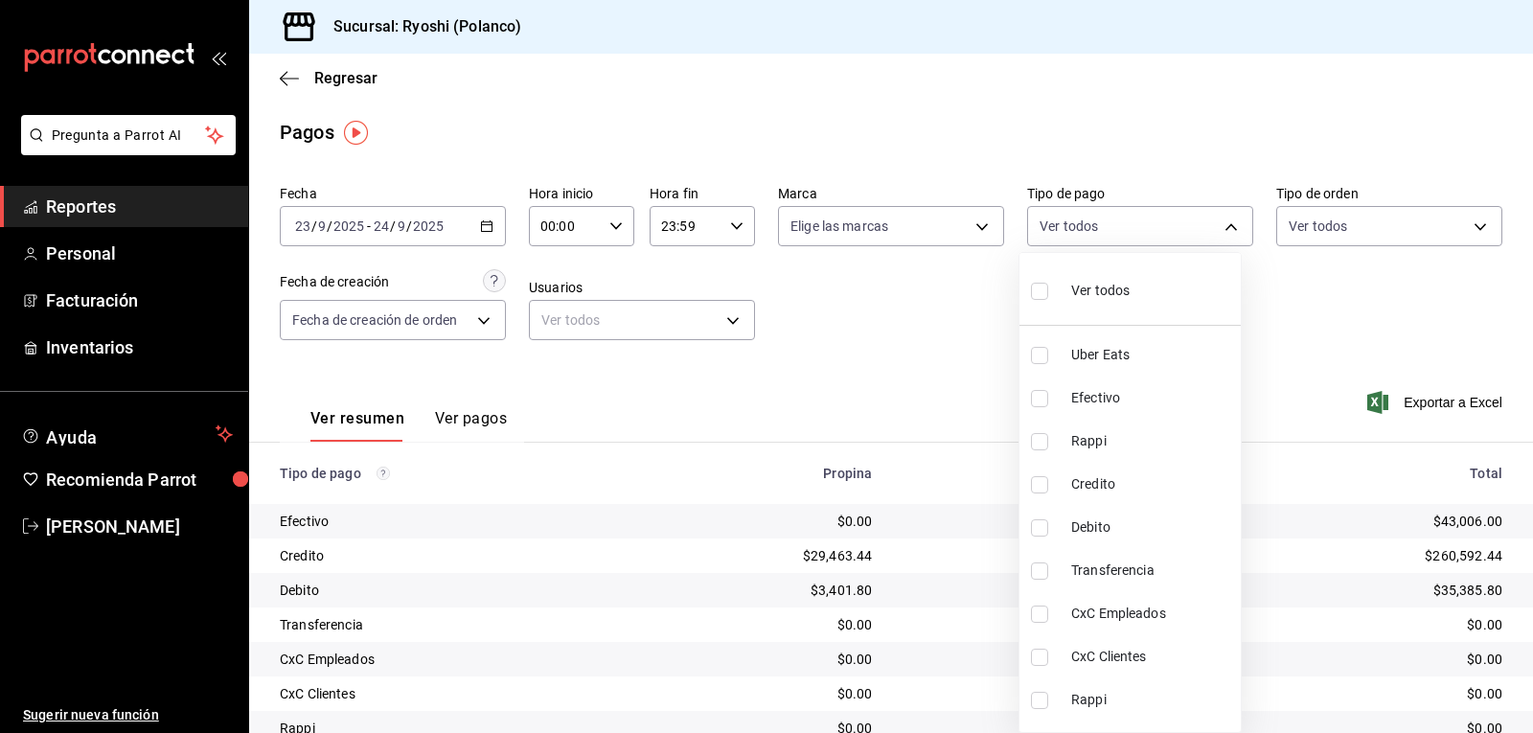
type input "9b0685d2-7f5d-4ede-a6b4-58a2ffcbf3cd"
click at [1034, 525] on input "checkbox" at bounding box center [1039, 527] width 17 height 17
checkbox input "true"
type input "9b0685d2-7f5d-4ede-a6b4-58a2ffcbf3cd,4fc1f123-1106-4d46-a6dc-4994d0550367"
click at [976, 532] on div at bounding box center [766, 366] width 1533 height 733
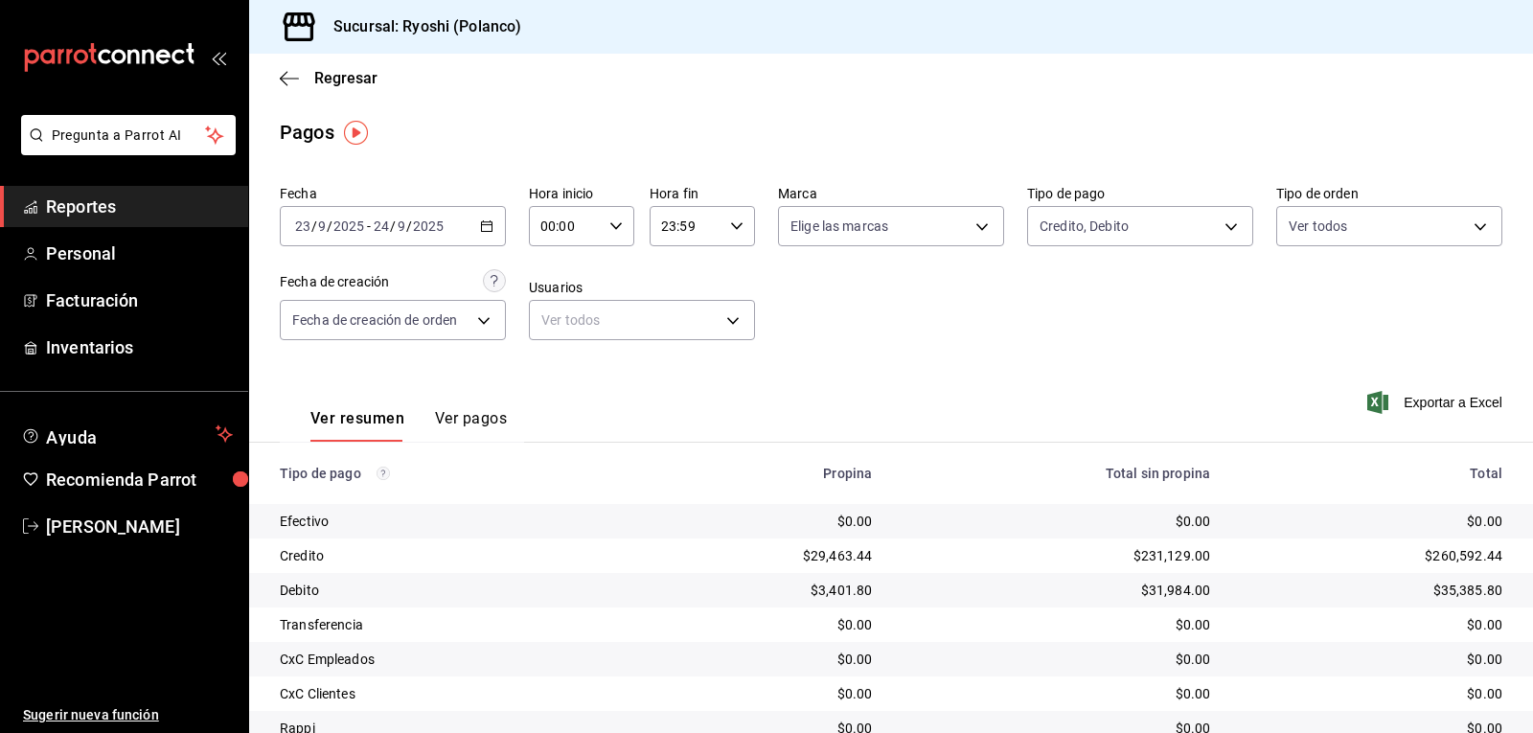
click at [612, 224] on icon "button" at bounding box center [615, 225] width 13 height 13
click at [550, 307] on span "05" at bounding box center [552, 313] width 22 height 15
type input "05:00"
drag, startPoint x: 1006, startPoint y: 388, endPoint x: 984, endPoint y: 432, distance: 49.3
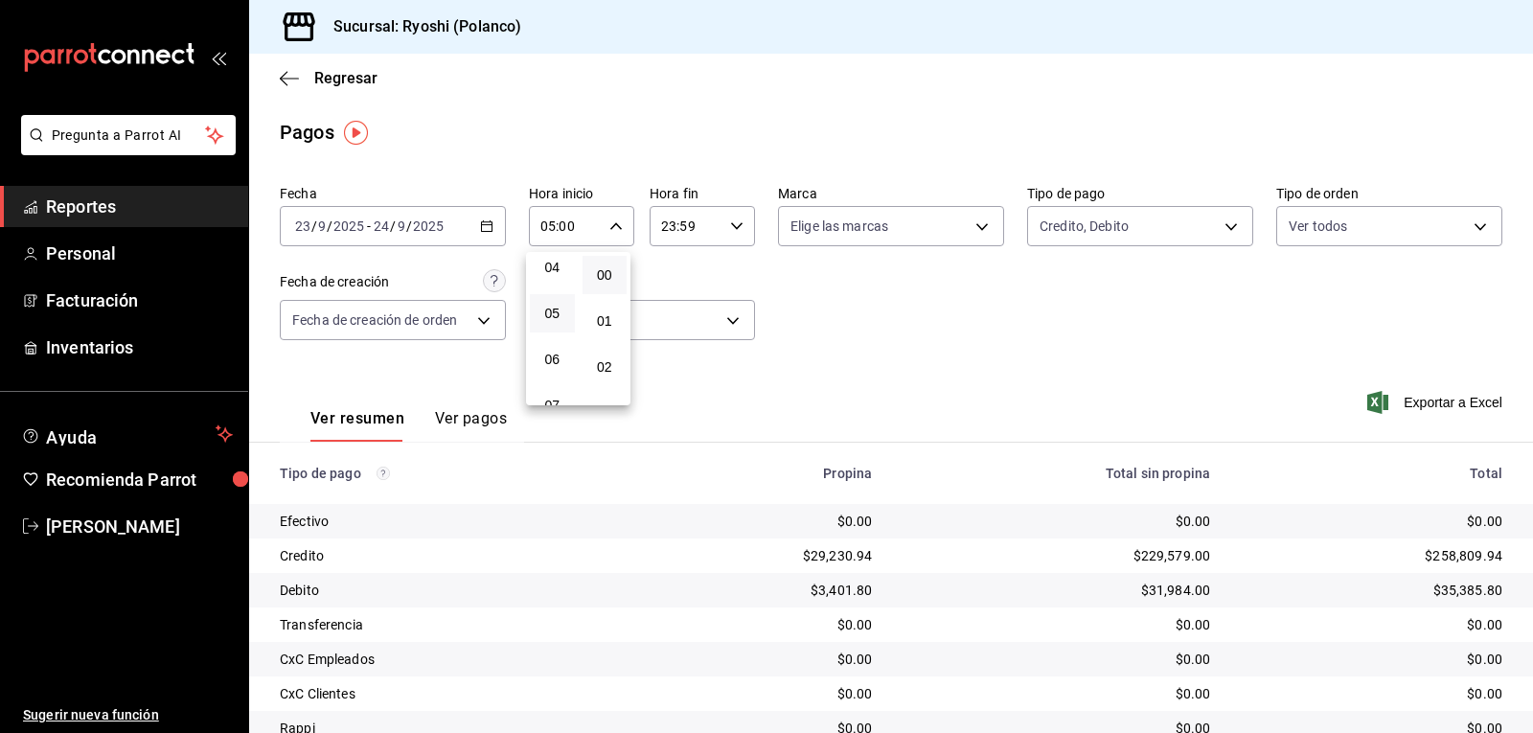
click at [1005, 388] on div at bounding box center [766, 366] width 1533 height 733
click at [1221, 225] on body "Pregunta a Parrot AI Reportes Personal Facturación Inventarios Ayuda Recomienda…" at bounding box center [766, 366] width 1533 height 733
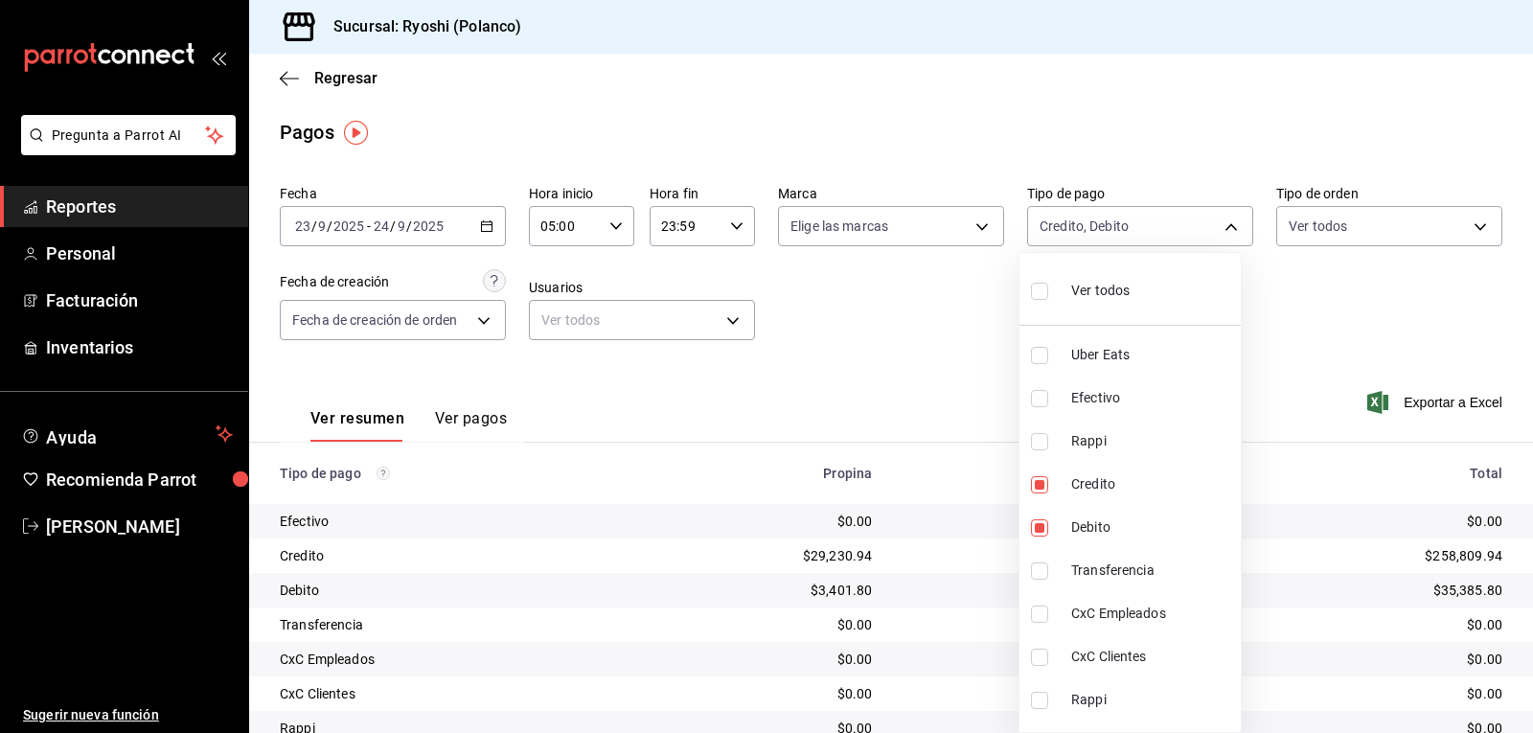
click at [1045, 289] on input "checkbox" at bounding box center [1039, 291] width 17 height 17
checkbox input "true"
type input "05751dd8-6818-4a8c-b9fb-c7f7071b72fb,789b4605-08e0-4dfe-9865-94468e2c17aa,03400…"
checkbox input "true"
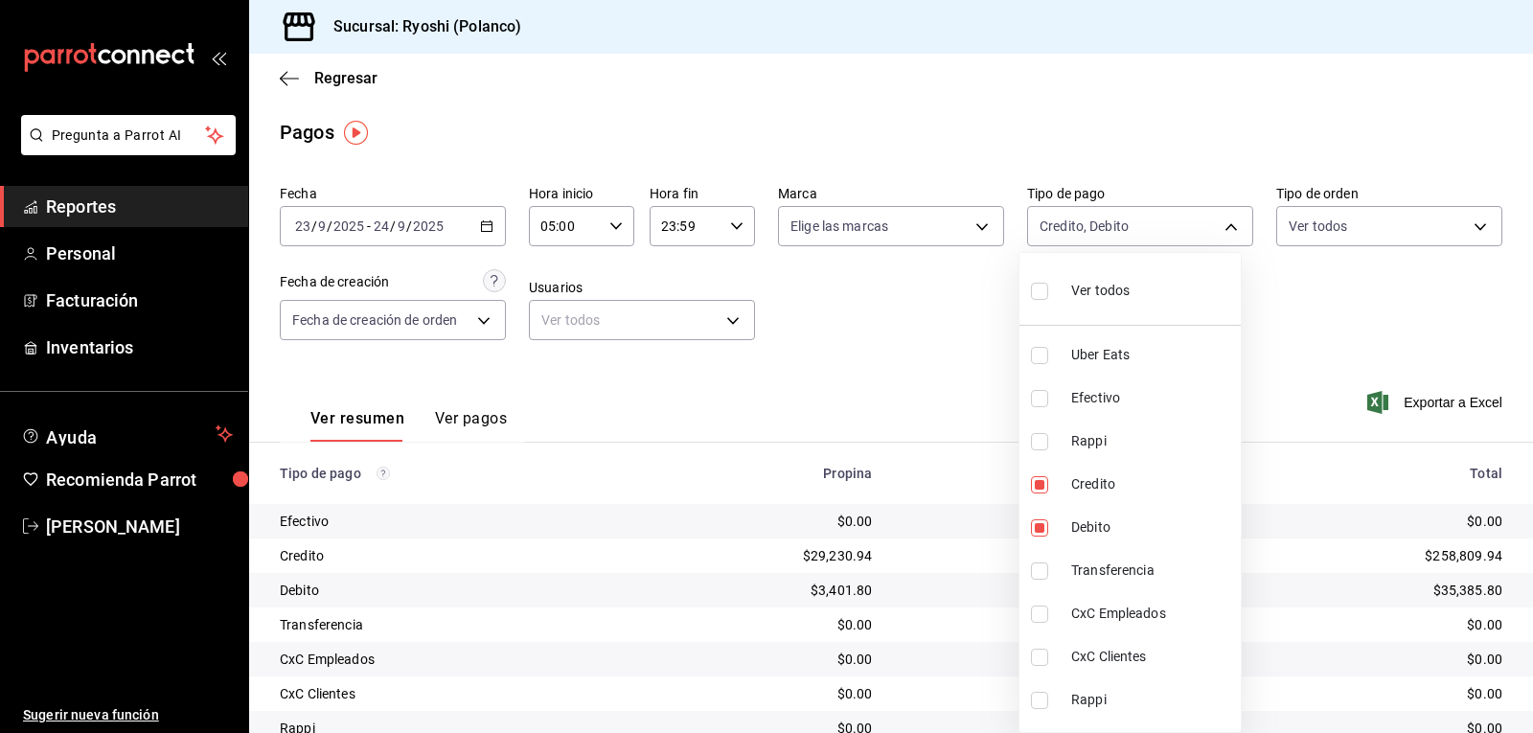
checkbox input "true"
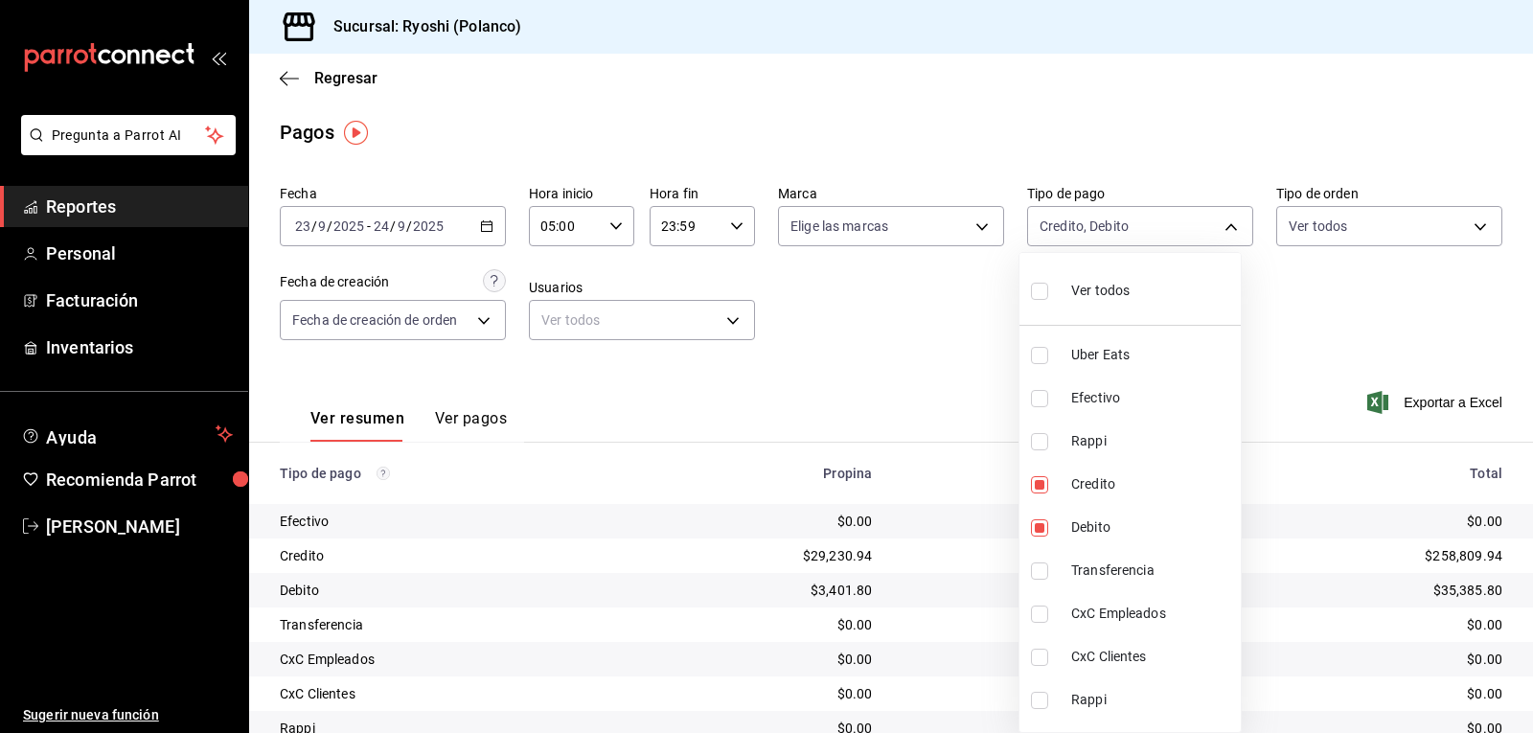
checkbox input "true"
click at [958, 370] on div at bounding box center [766, 366] width 1533 height 733
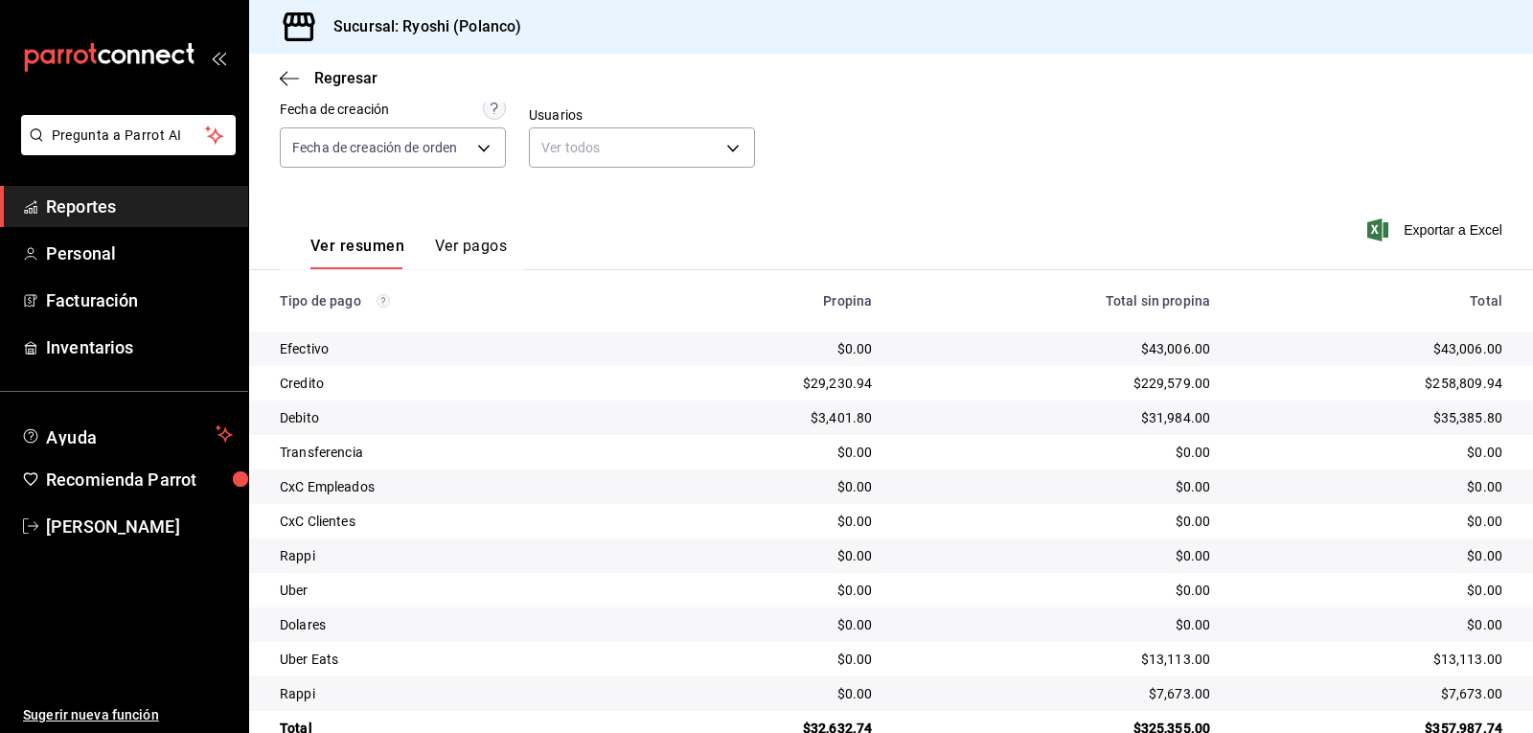
scroll to position [216, 0]
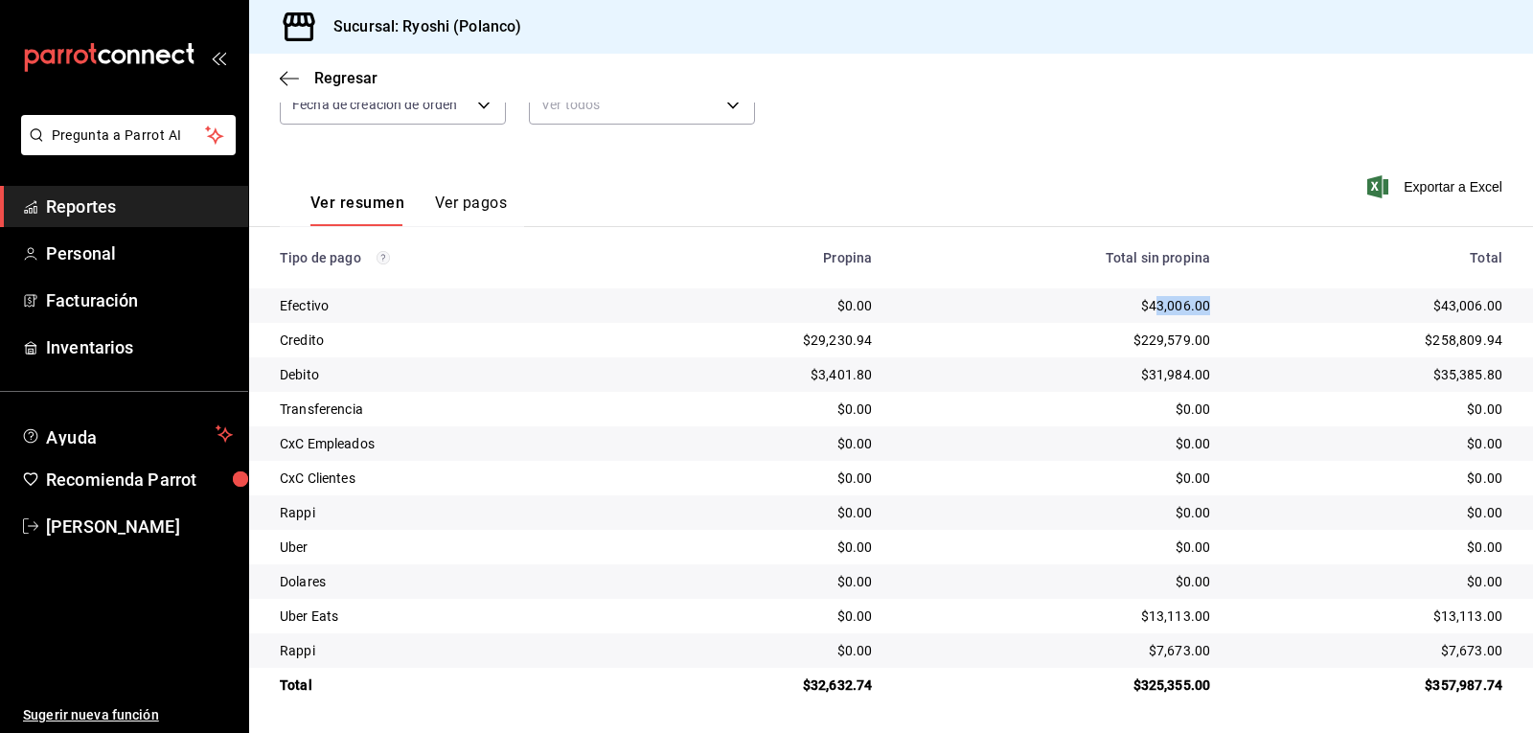
drag, startPoint x: 1142, startPoint y: 298, endPoint x: 1159, endPoint y: 303, distance: 17.9
click at [1183, 302] on div "$43,006.00" at bounding box center [1055, 305] width 307 height 19
drag, startPoint x: 1133, startPoint y: 303, endPoint x: 1235, endPoint y: 292, distance: 102.1
click at [1235, 292] on tr "Efectivo $0.00 $43,006.00 $43,006.00" at bounding box center [891, 305] width 1284 height 34
copy div "43,006.00"
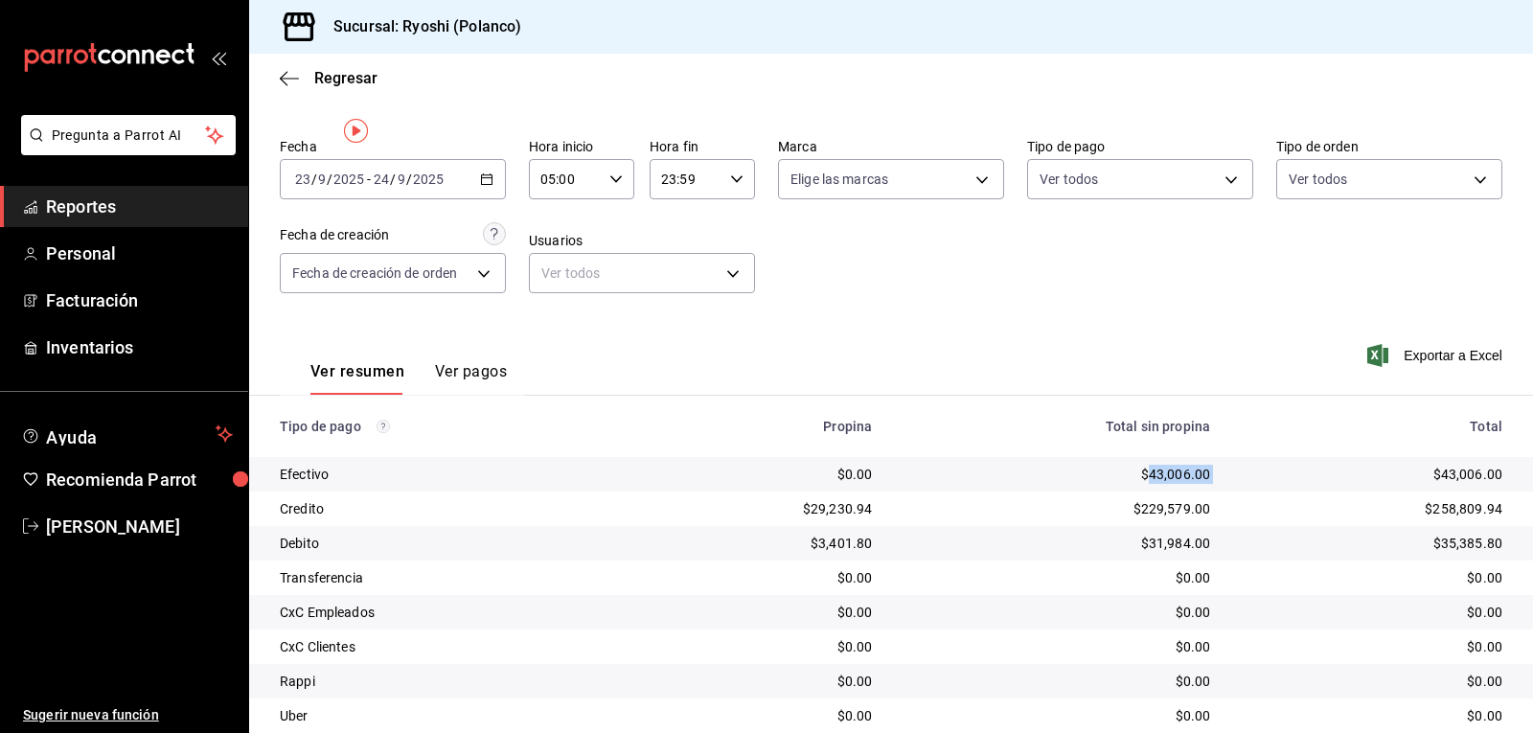
scroll to position [0, 0]
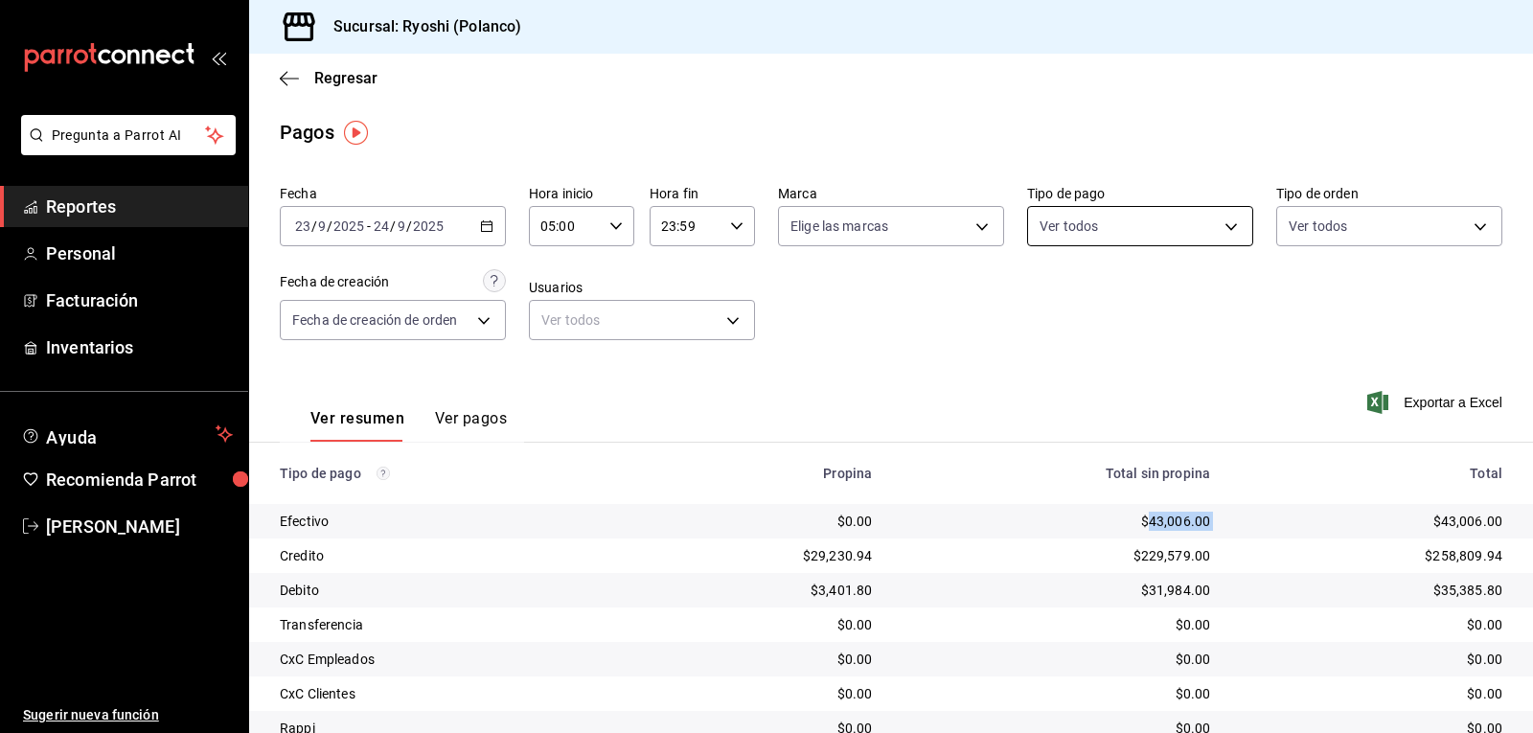
click at [1221, 221] on body "Pregunta a Parrot AI Reportes Personal Facturación Inventarios Ayuda Recomienda…" at bounding box center [766, 366] width 1533 height 733
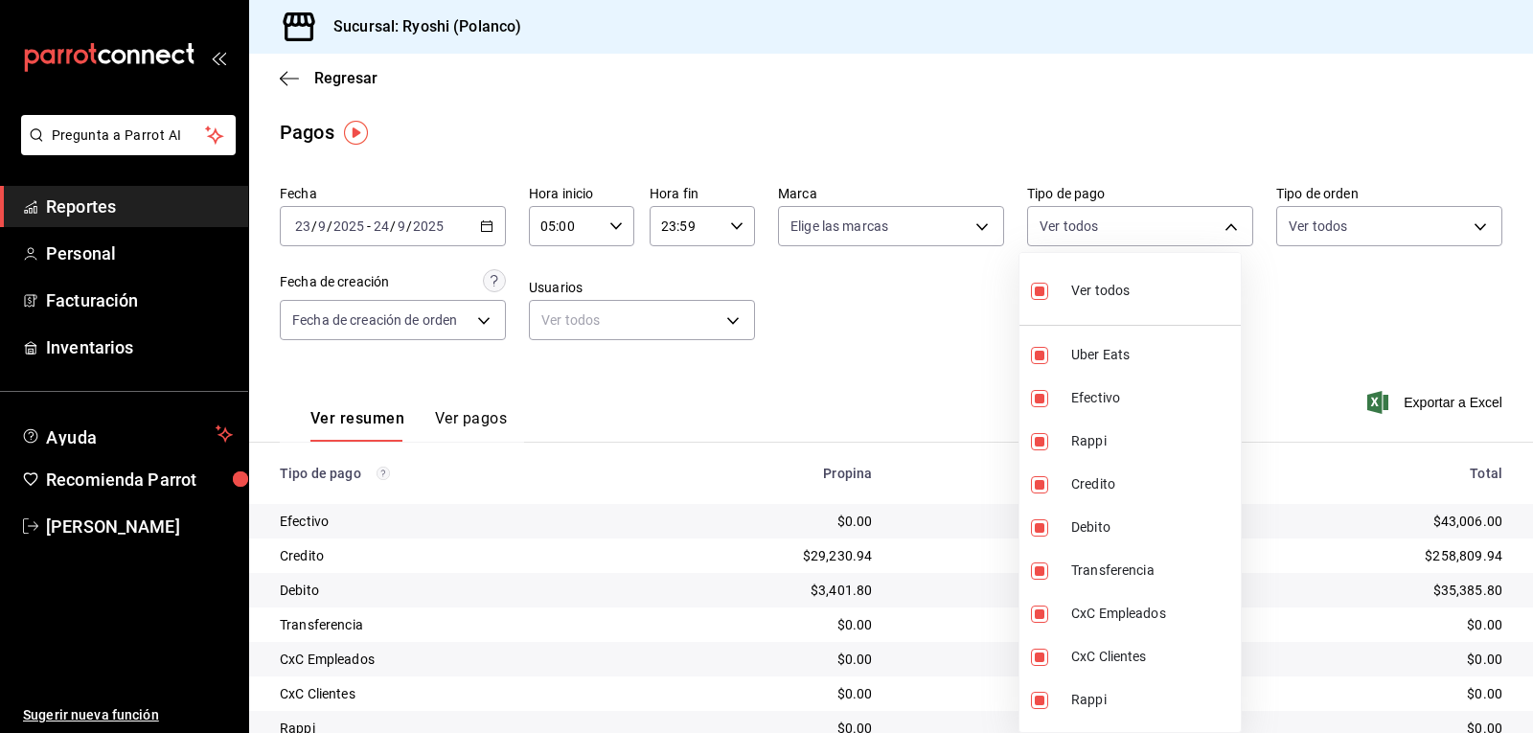
click at [1051, 291] on label at bounding box center [1043, 291] width 25 height 28
click at [1048, 291] on input "checkbox" at bounding box center [1039, 291] width 17 height 17
checkbox input "true"
type input "05751dd8-6818-4a8c-b9fb-c7f7071b72fb,789b4605-08e0-4dfe-9865-94468e2c17aa,03400…"
checkbox input "true"
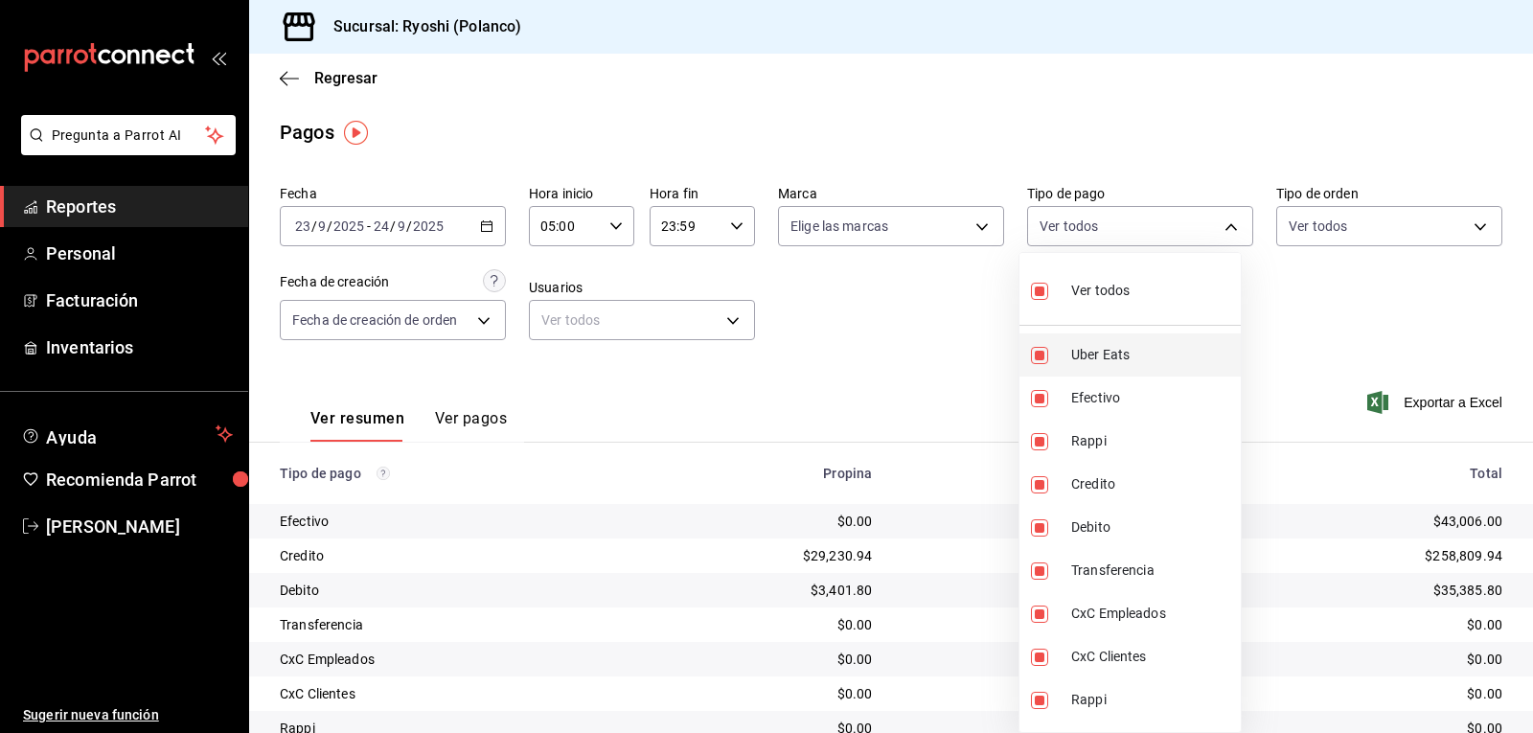
checkbox input "true"
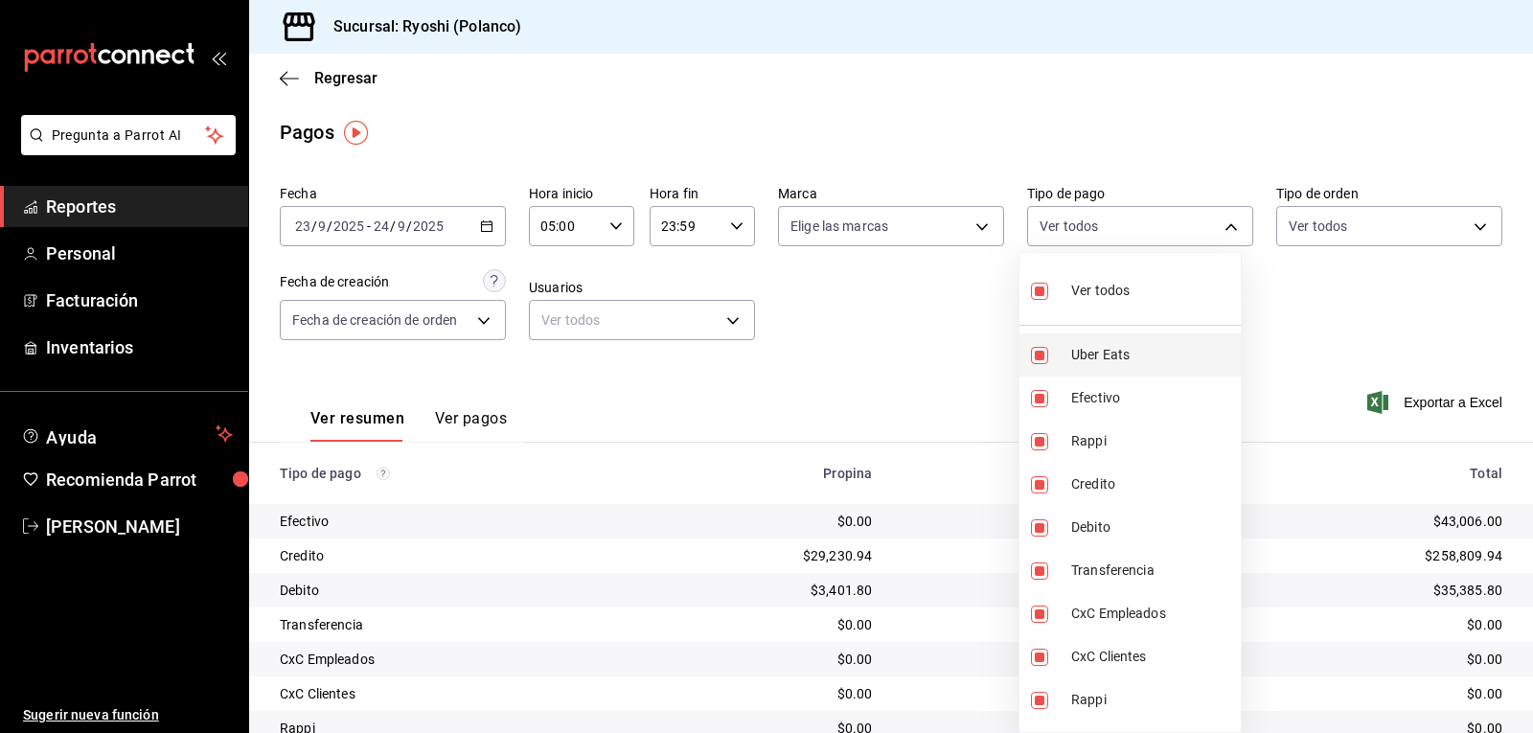
checkbox input "true"
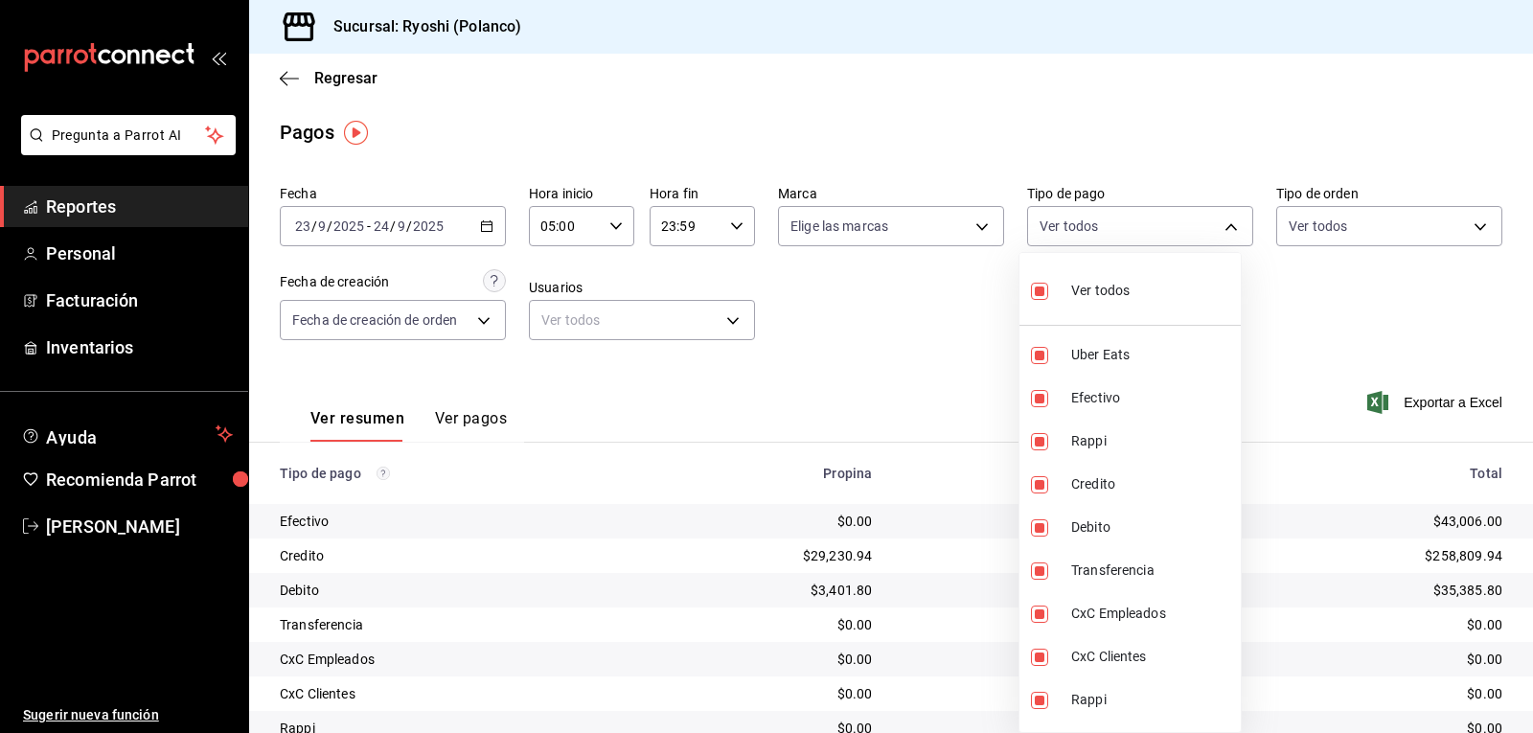
click at [1038, 297] on input "checkbox" at bounding box center [1039, 291] width 17 height 17
checkbox input "false"
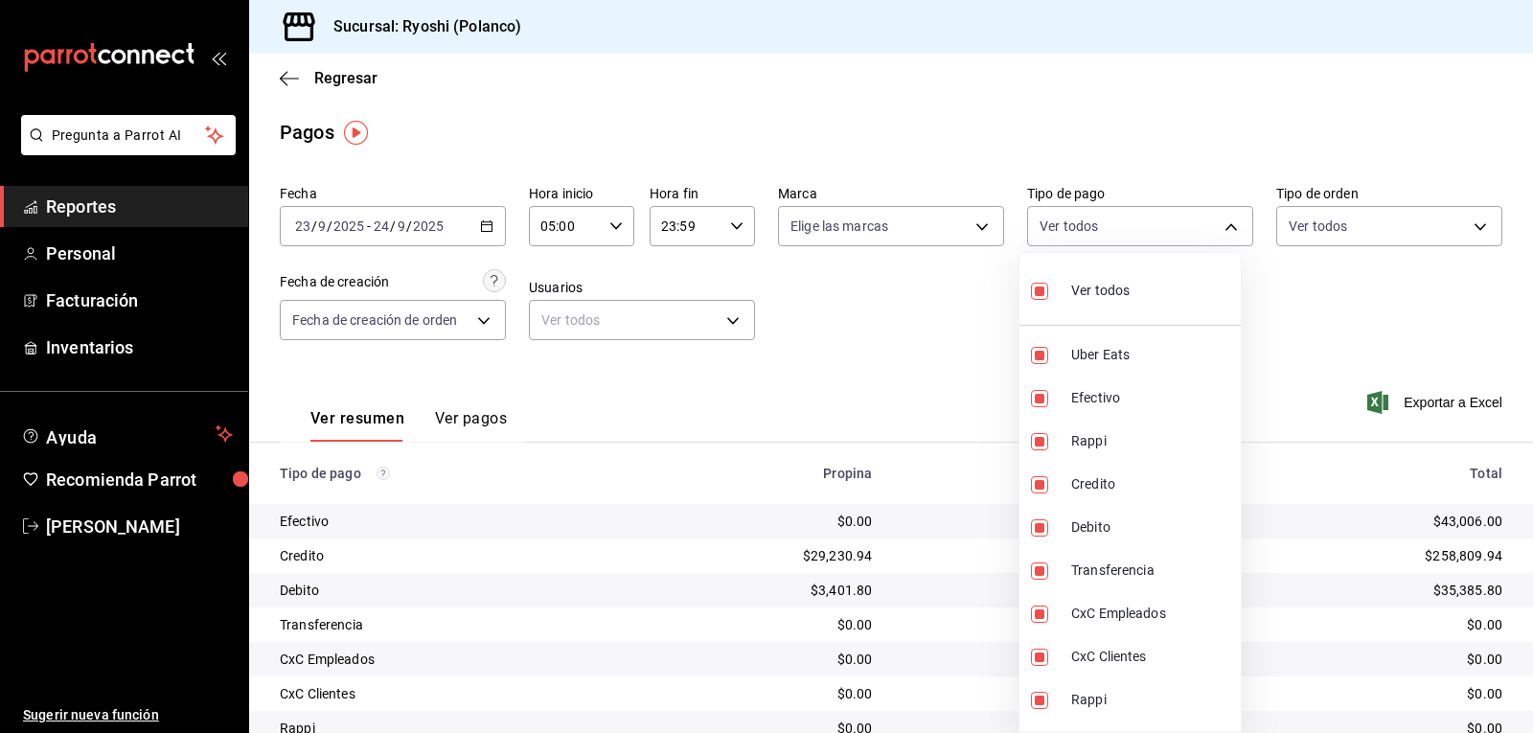
checkbox input "false"
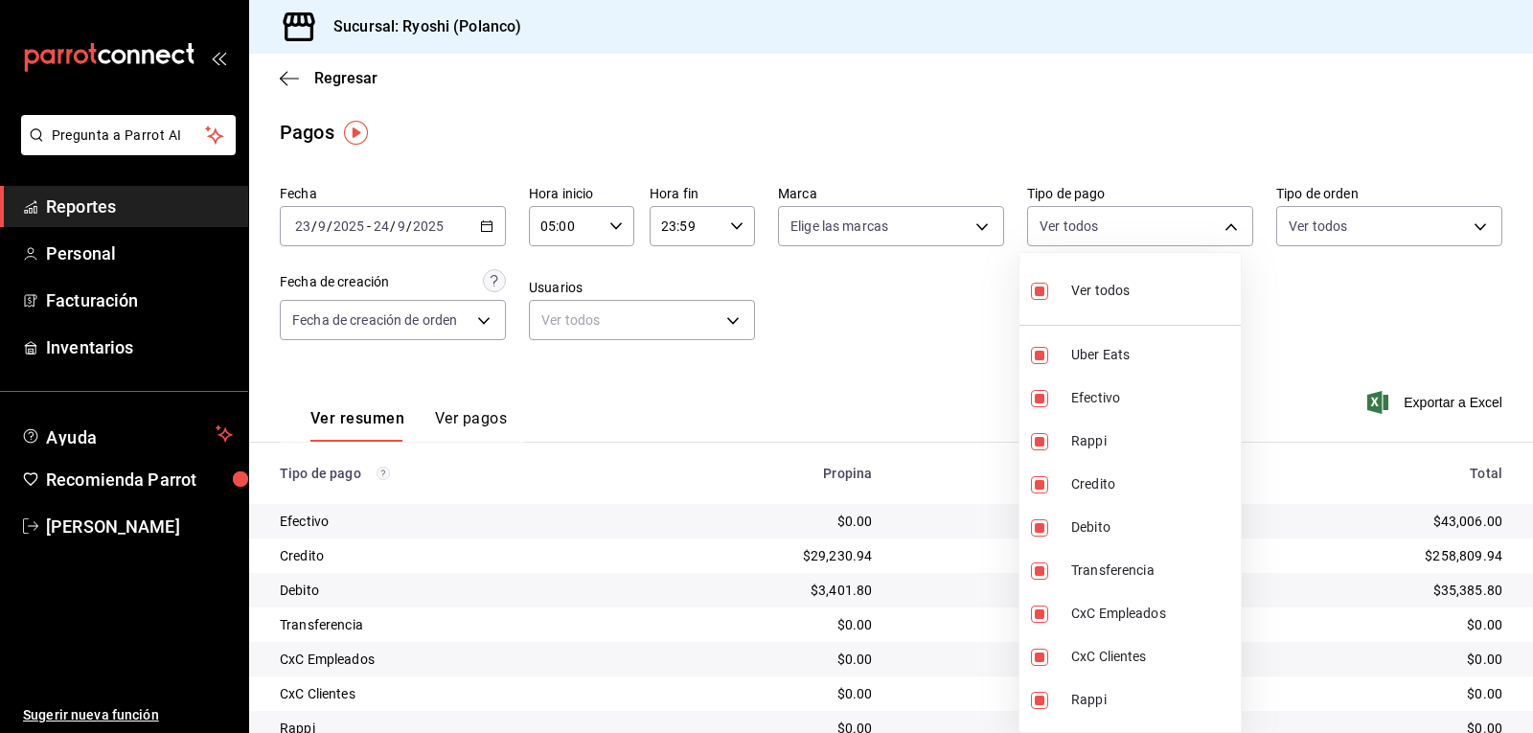
checkbox input "false"
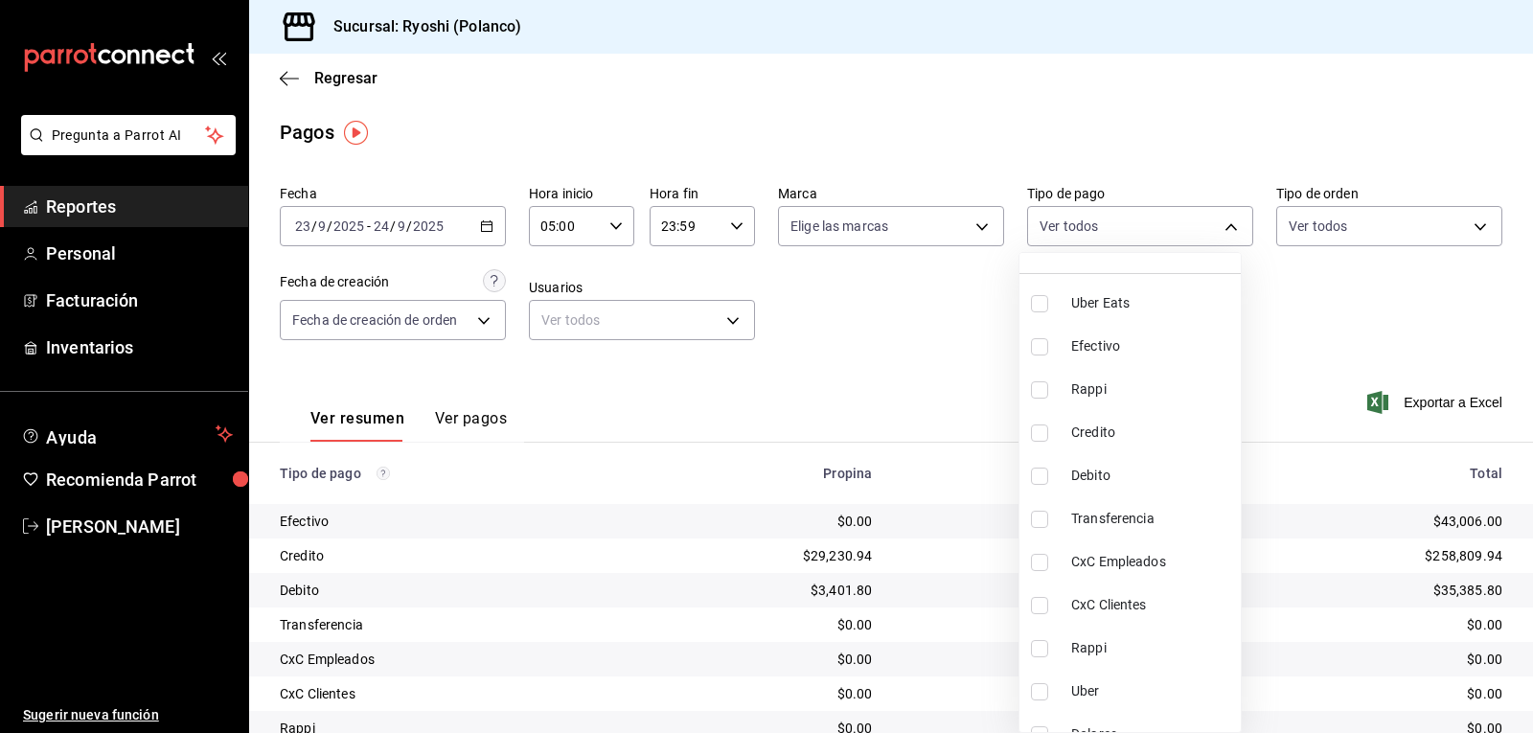
scroll to position [76, 0]
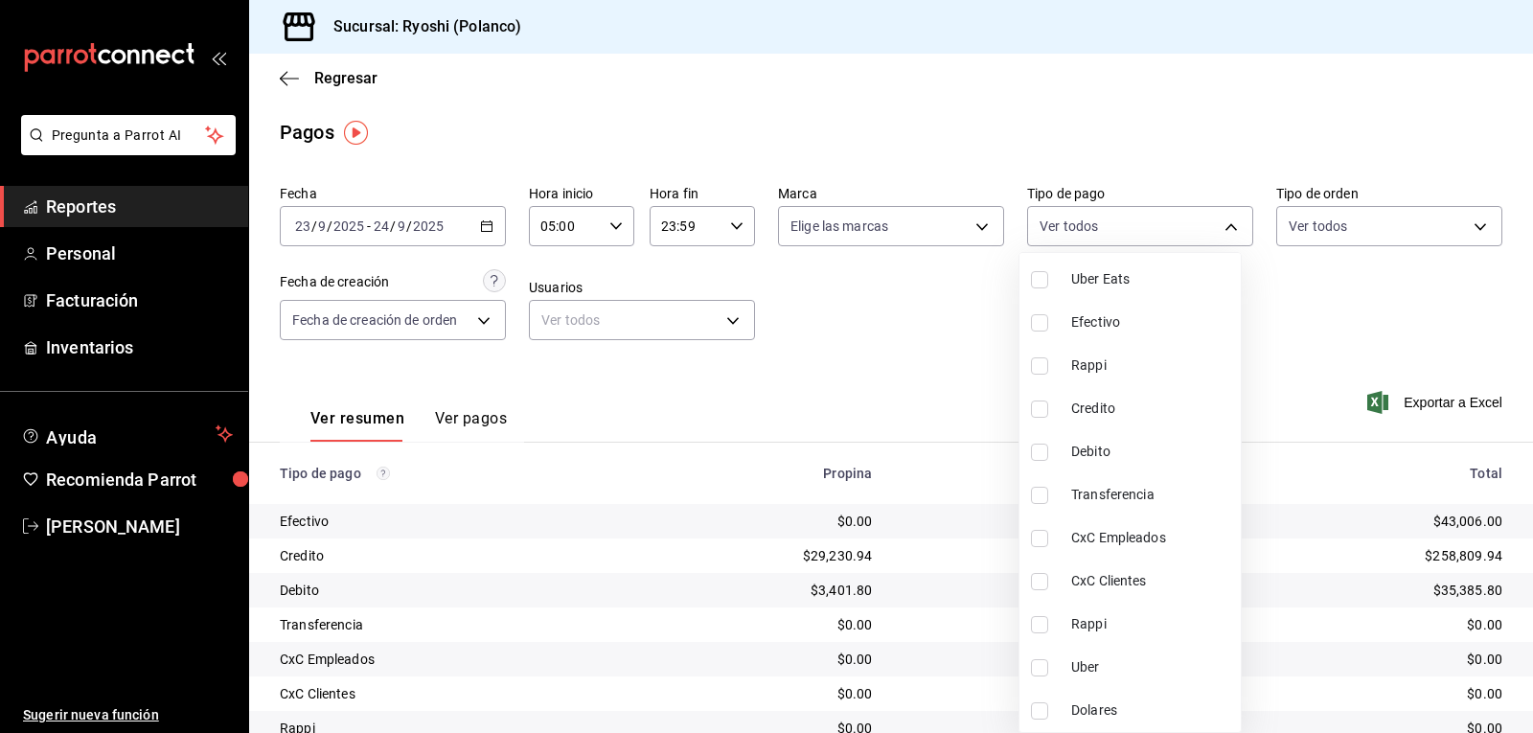
click at [1035, 408] on input "checkbox" at bounding box center [1039, 408] width 17 height 17
checkbox input "true"
type input "9b0685d2-7f5d-4ede-a6b4-58a2ffcbf3cd"
click at [1042, 454] on input "checkbox" at bounding box center [1039, 452] width 17 height 17
checkbox input "true"
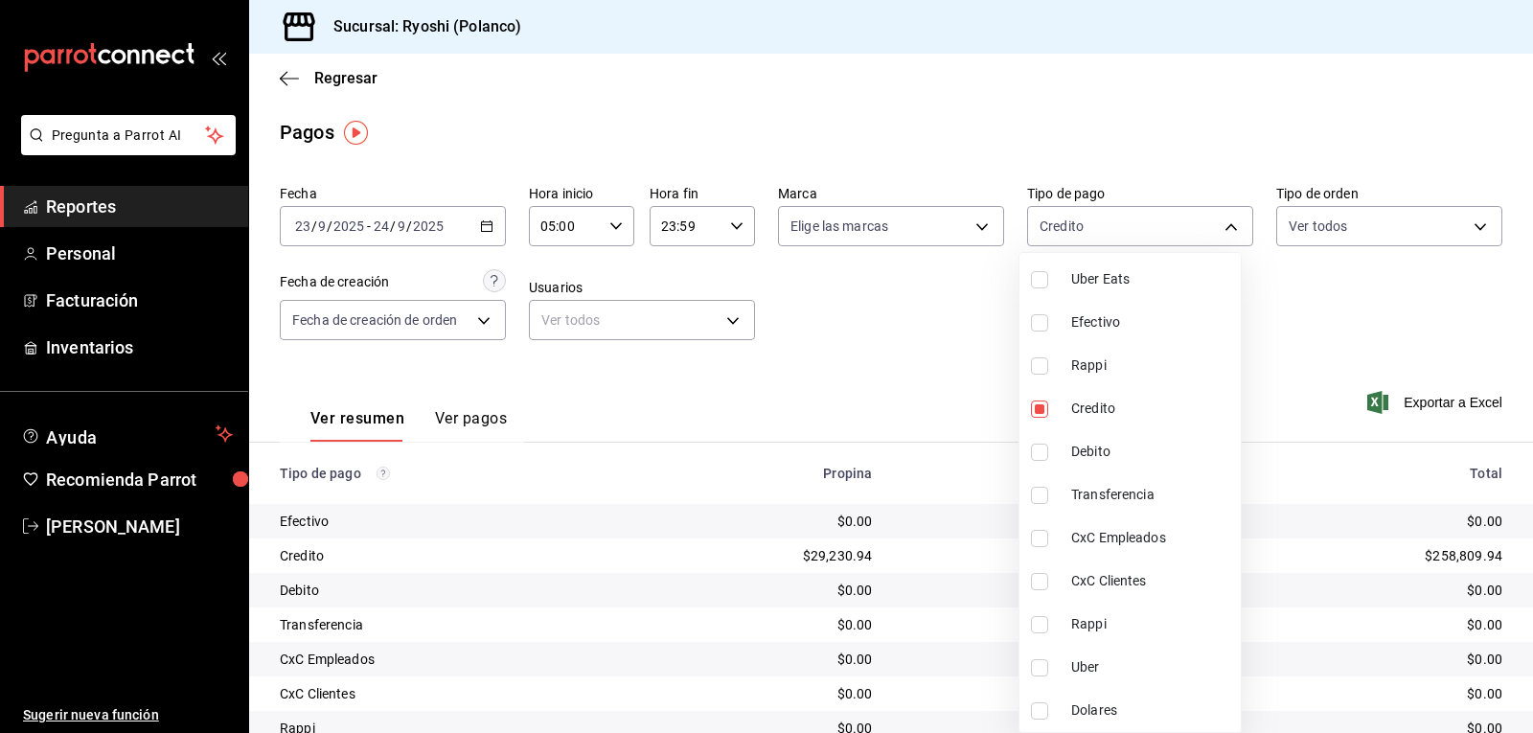
type input "9b0685d2-7f5d-4ede-a6b4-58a2ffcbf3cd,4fc1f123-1106-4d46-a6dc-4994d0550367"
click at [979, 477] on div at bounding box center [766, 366] width 1533 height 733
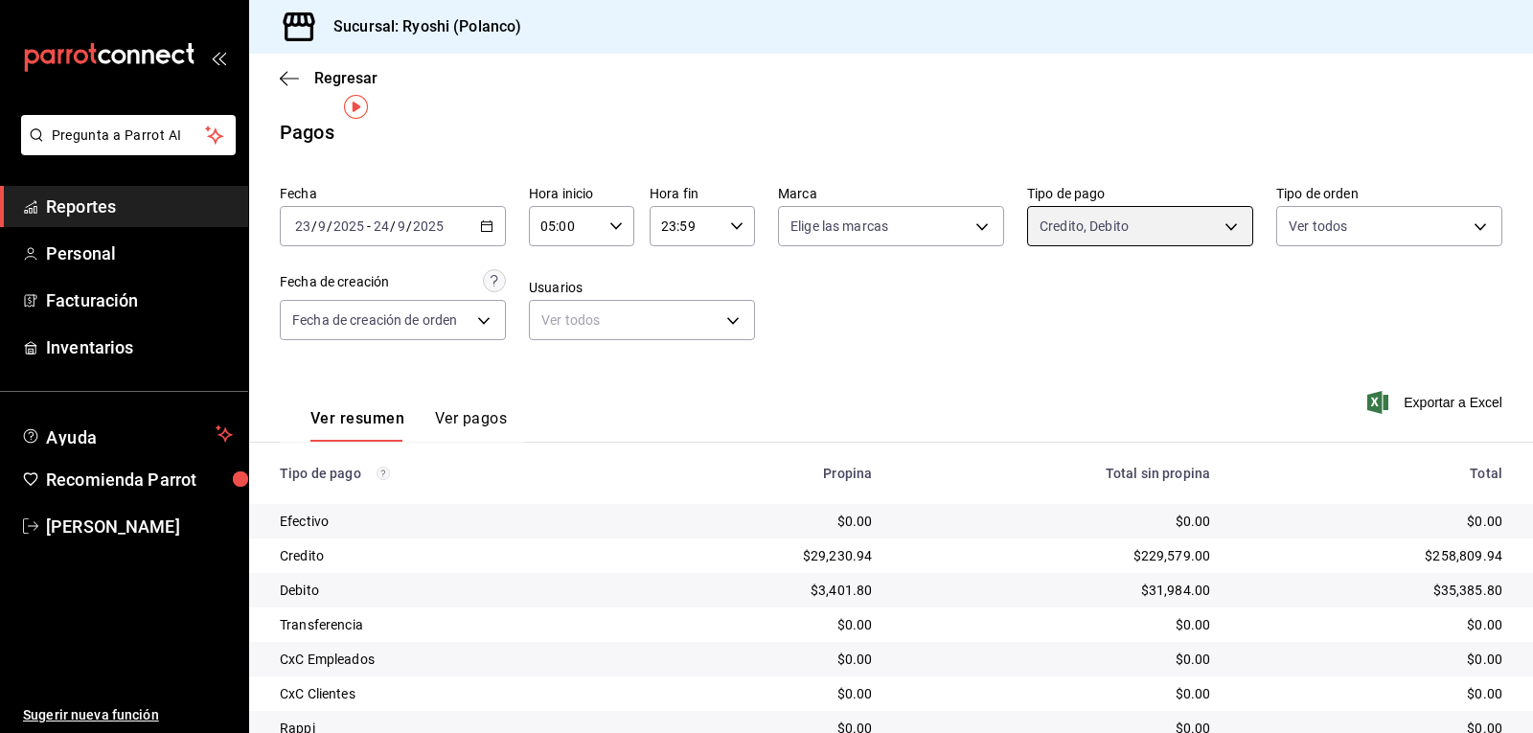
scroll to position [216, 0]
